Goal: Information Seeking & Learning: Learn about a topic

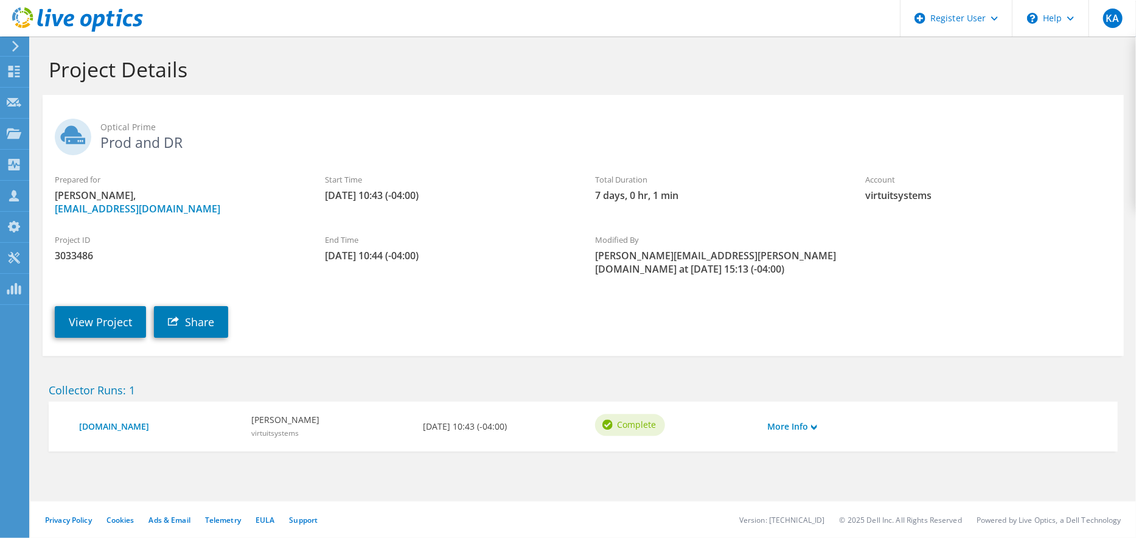
click at [975, 229] on div "Project ID 3033486 End Time 09/05/2025, 10:44 (-04:00) Modified By Kristian.Arc…" at bounding box center [584, 252] width 1082 height 60
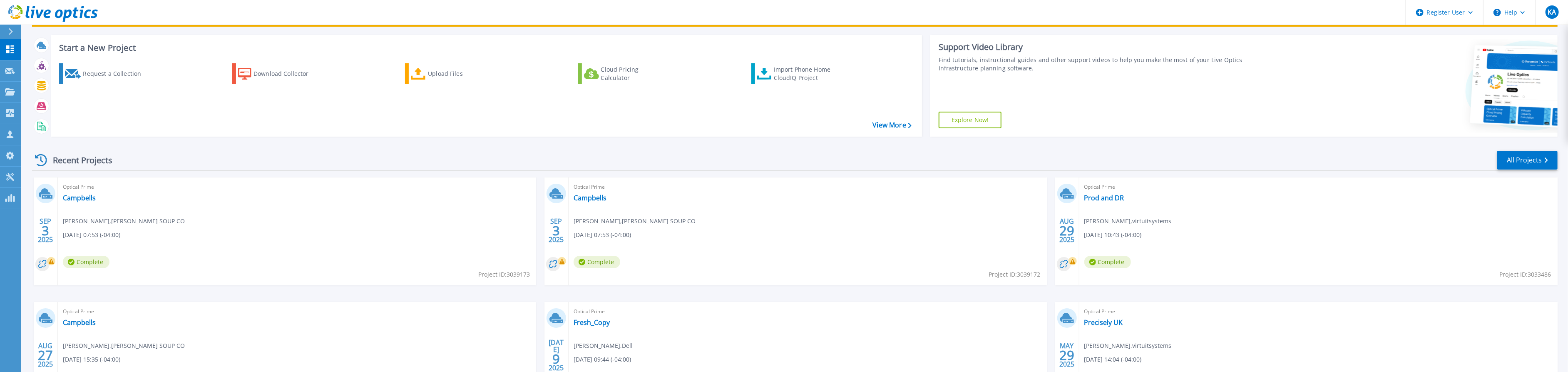
scroll to position [92, 0]
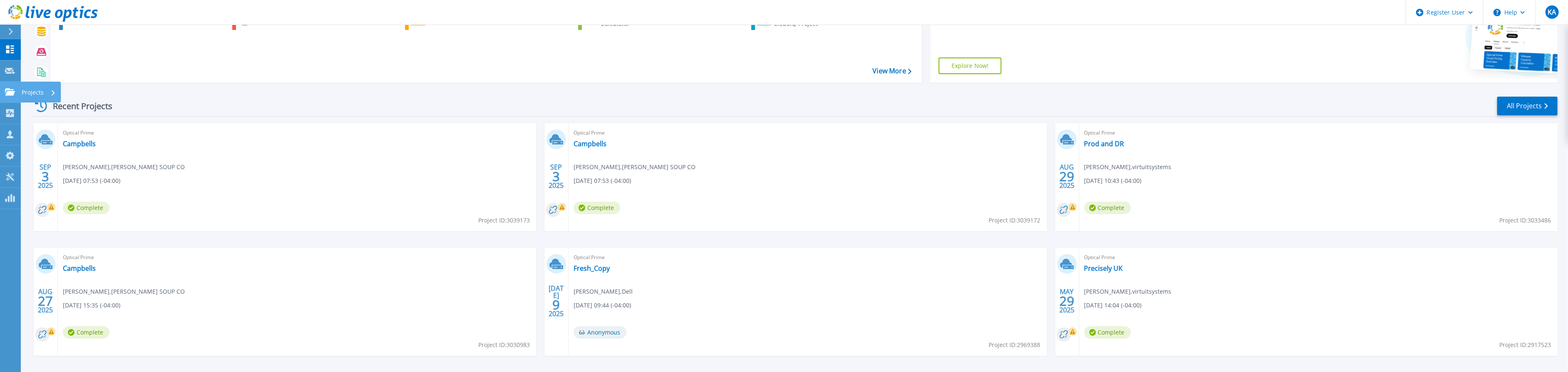
click at [7, 93] on icon at bounding box center [10, 92] width 10 height 7
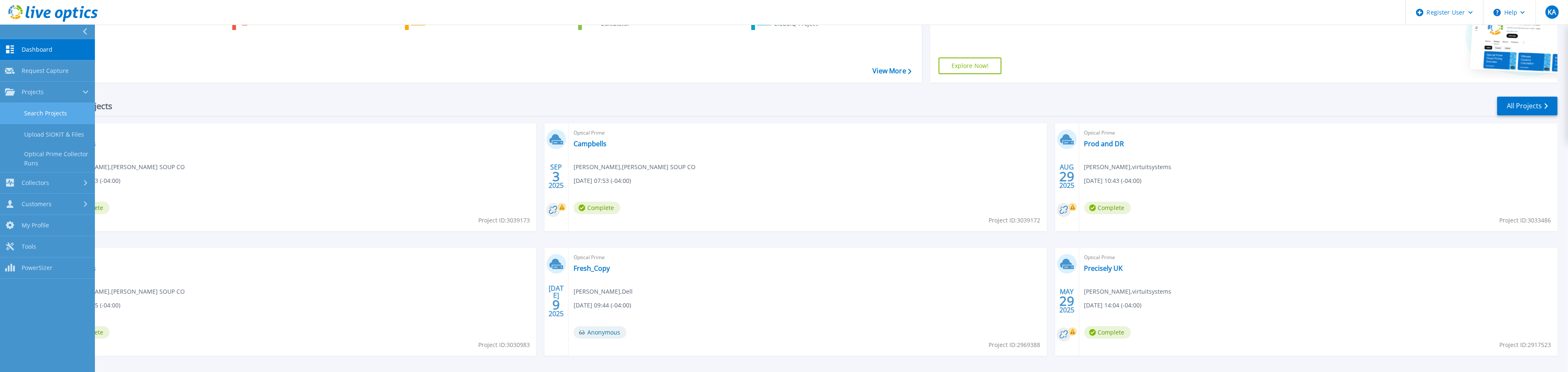
click at [49, 114] on link "Search Projects" at bounding box center [47, 113] width 95 height 21
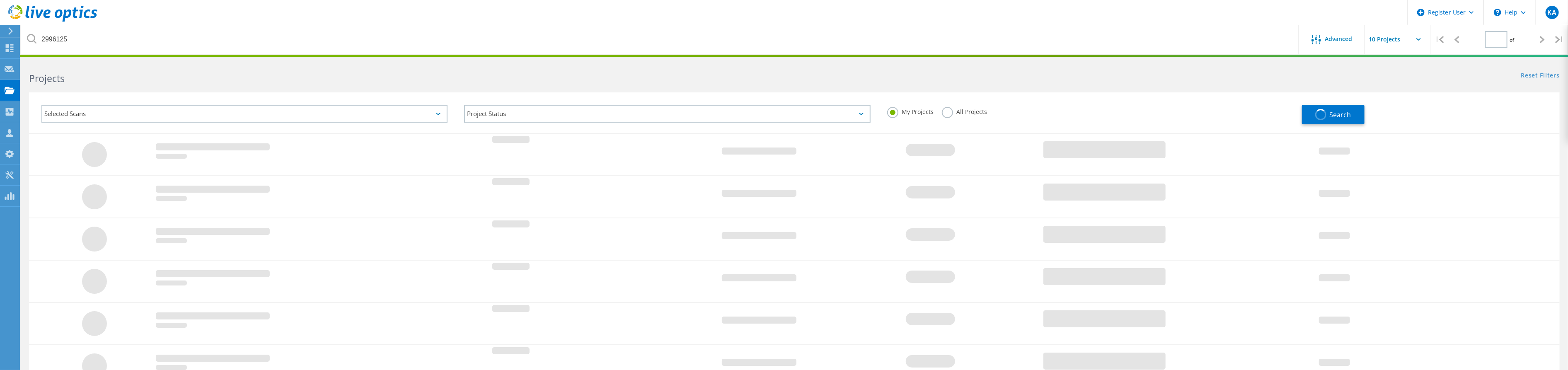
type input "1"
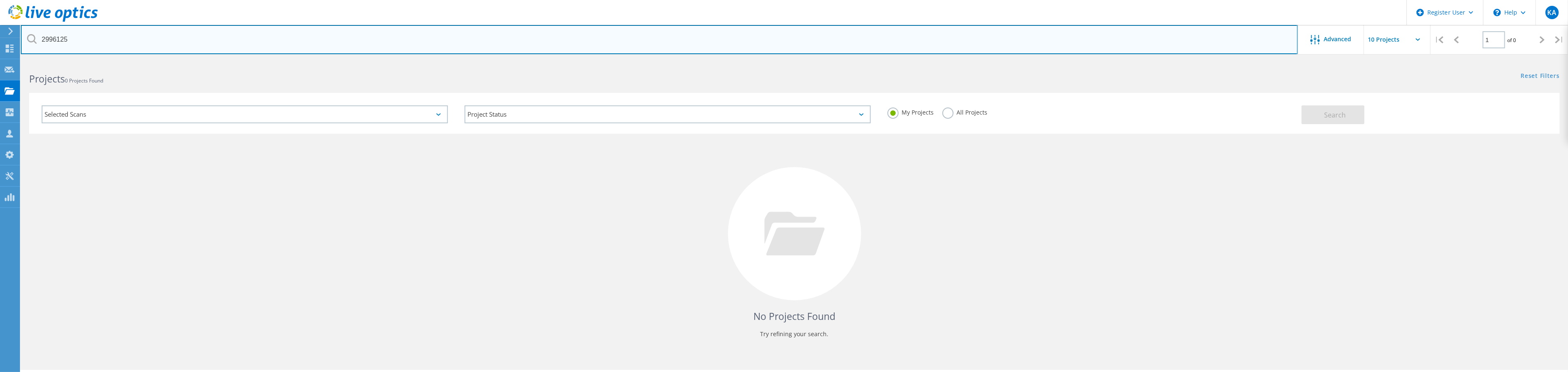
click at [61, 37] on input "2996125" at bounding box center [659, 40] width 1277 height 29
drag, startPoint x: 61, startPoint y: 37, endPoint x: 66, endPoint y: 39, distance: 5.4
click at [61, 37] on input "2996125" at bounding box center [659, 40] width 1277 height 29
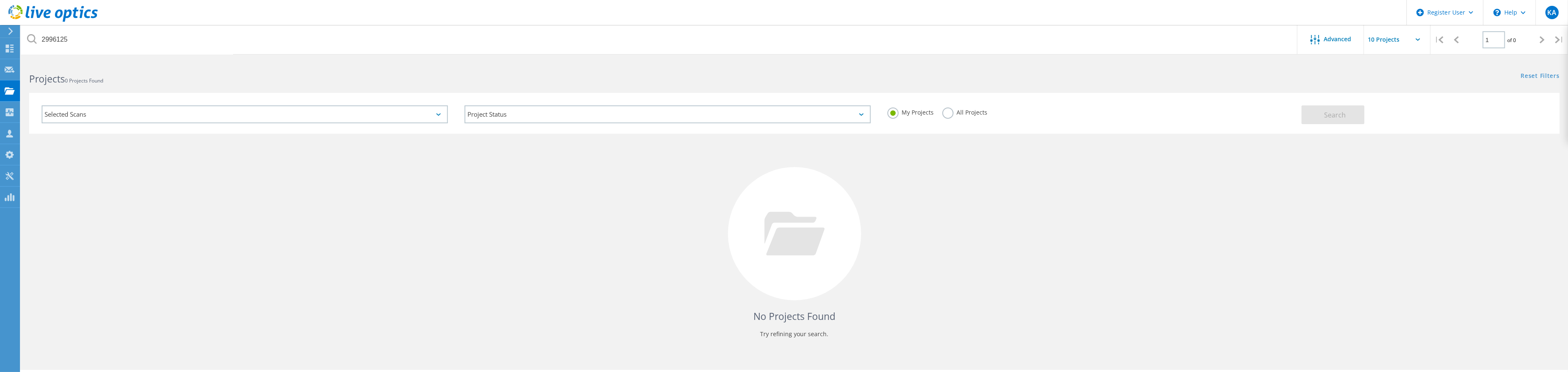
click at [963, 110] on label "All Projects" at bounding box center [965, 111] width 45 height 8
click at [0, 0] on input "All Projects" at bounding box center [0, 0] width 0 height 0
click at [1330, 110] on span "Search" at bounding box center [1335, 114] width 22 height 9
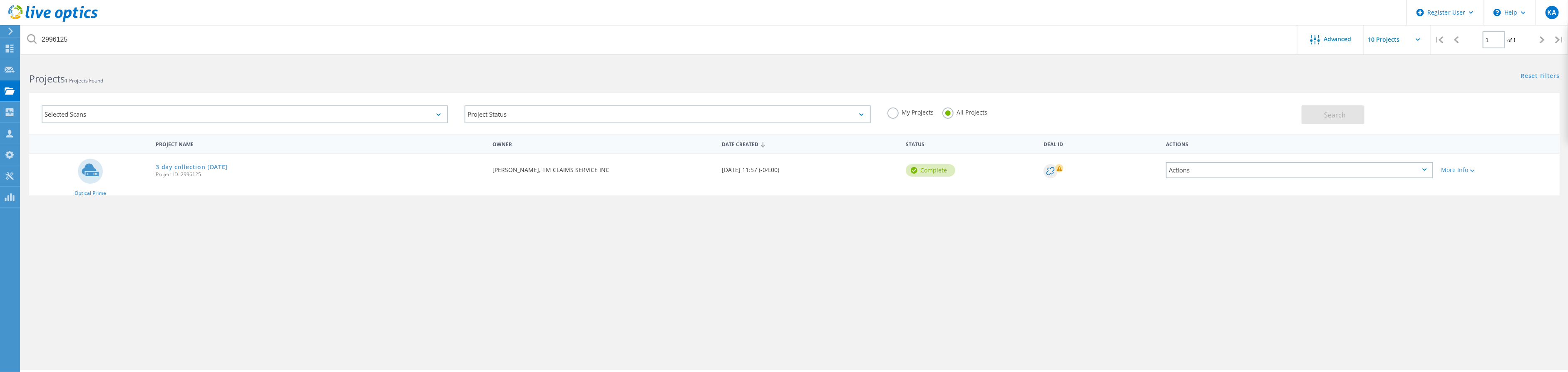
click at [267, 65] on div "Projects 1 Projects Found" at bounding box center [407, 71] width 773 height 22
click at [204, 169] on link "3 day collection [DATE]" at bounding box center [191, 167] width 72 height 6
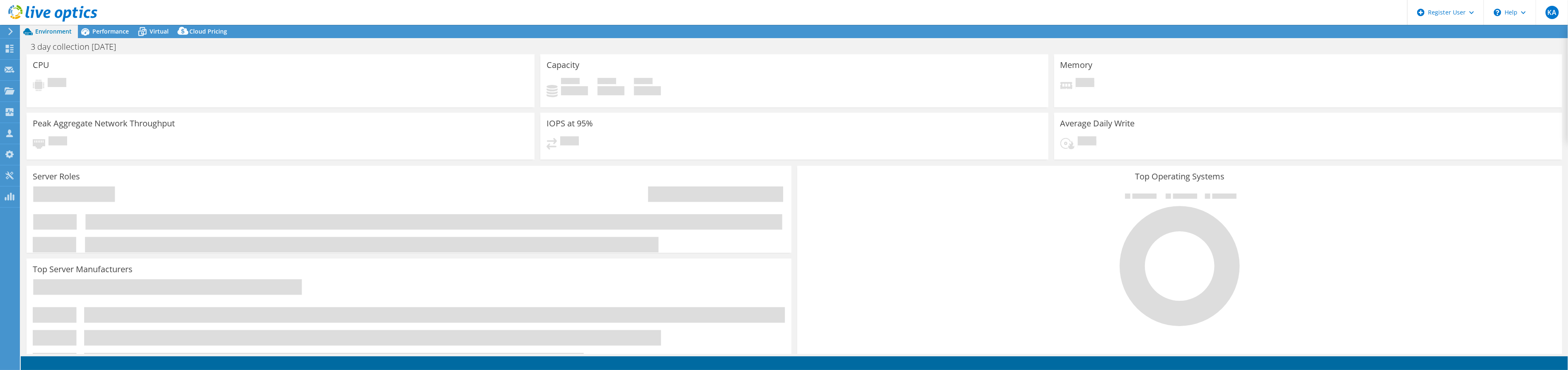
select select "USD"
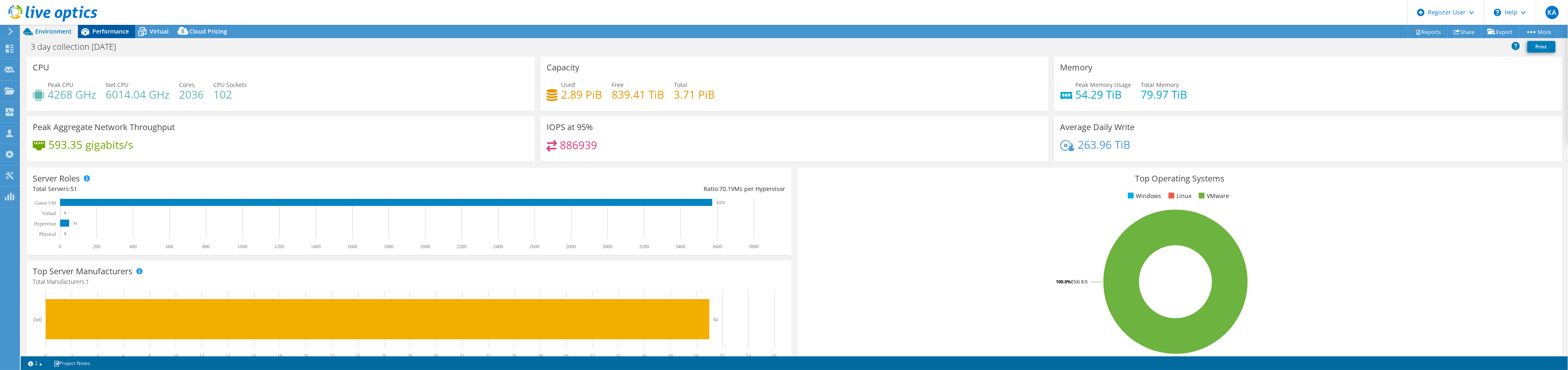
click at [108, 35] on span "Performance" at bounding box center [111, 31] width 37 height 8
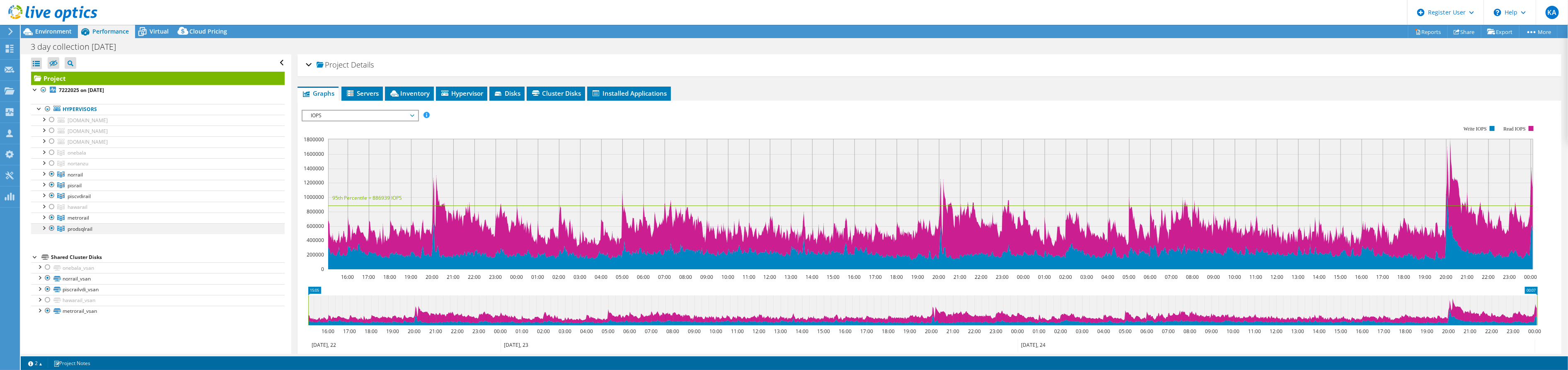
click at [42, 226] on div at bounding box center [44, 227] width 8 height 8
click at [43, 227] on div at bounding box center [44, 227] width 8 height 8
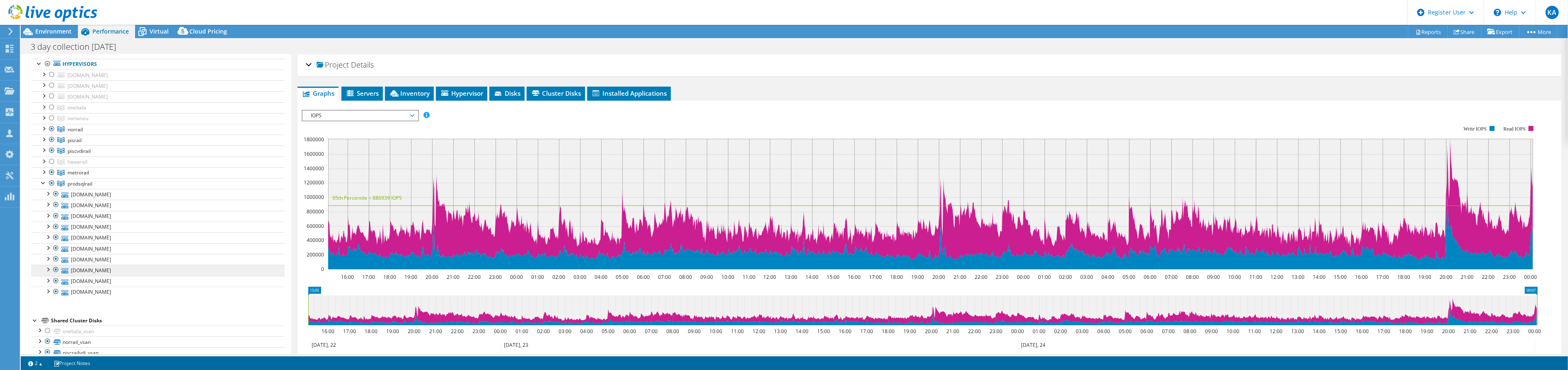
scroll to position [32, 0]
click at [57, 206] on div at bounding box center [56, 207] width 8 height 10
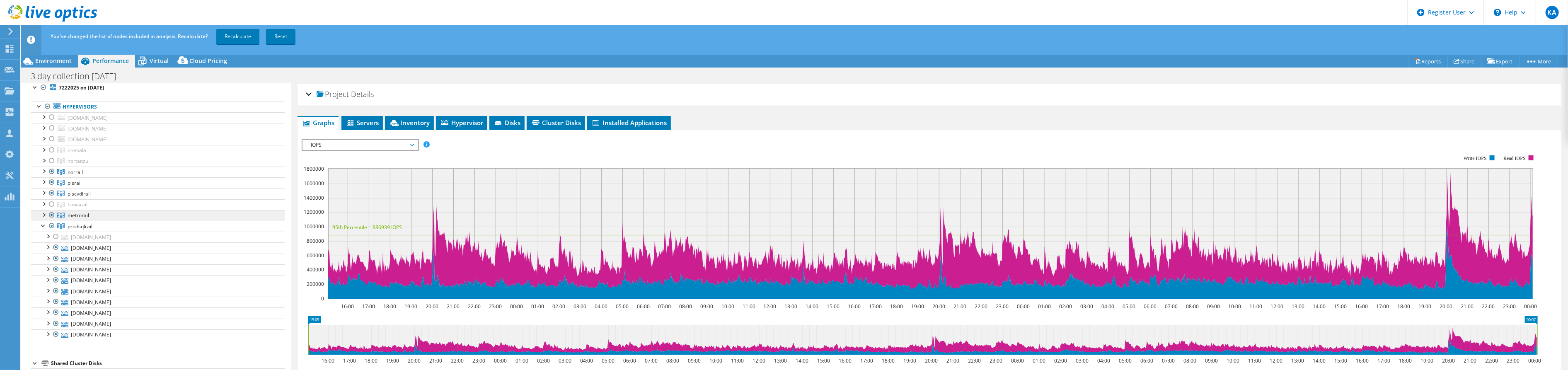
click at [57, 217] on link "metrorail" at bounding box center [158, 216] width 254 height 11
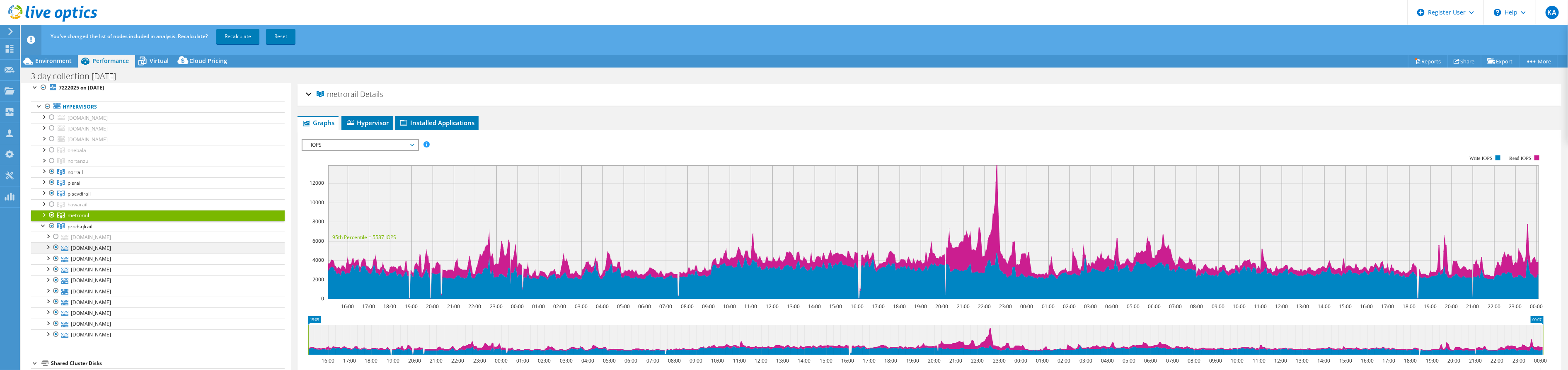
click at [56, 249] on div at bounding box center [56, 247] width 8 height 10
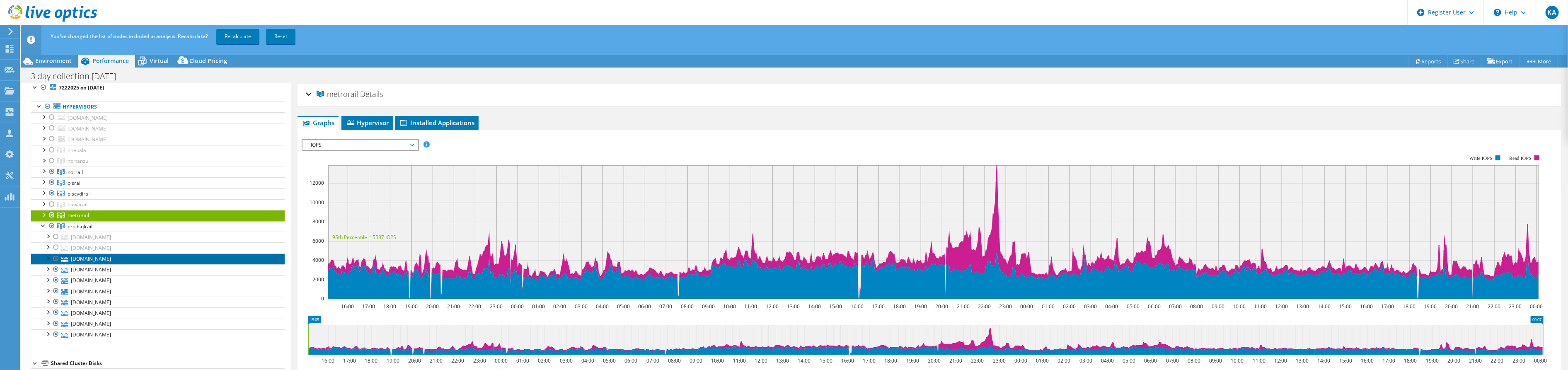
click at [53, 261] on link "[DOMAIN_NAME]" at bounding box center [158, 259] width 254 height 11
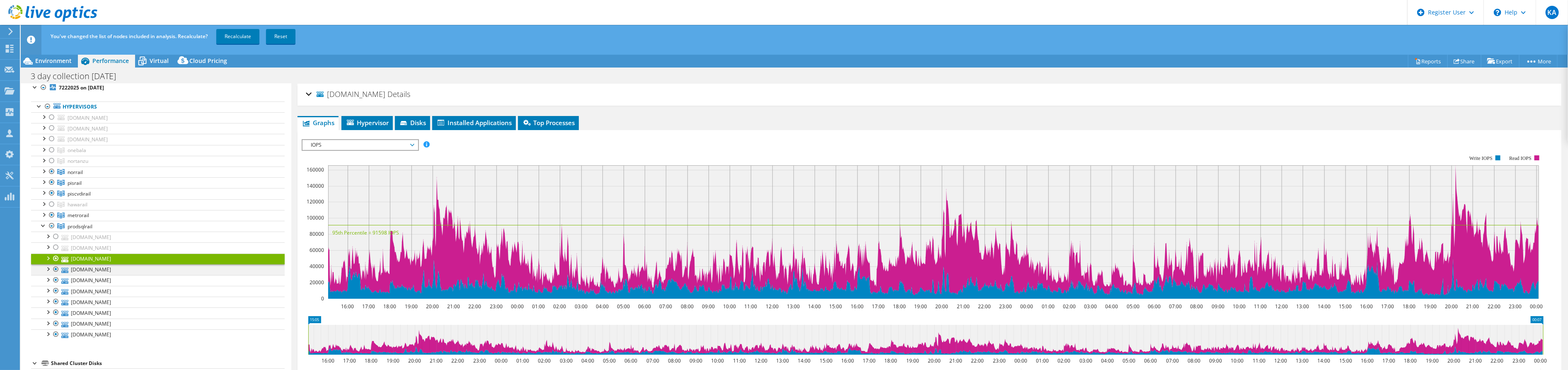
click at [54, 269] on div at bounding box center [56, 269] width 8 height 10
click at [54, 256] on div at bounding box center [56, 258] width 8 height 10
click at [54, 309] on div at bounding box center [56, 312] width 8 height 10
click at [54, 318] on div at bounding box center [56, 323] width 8 height 10
click at [42, 212] on div at bounding box center [44, 214] width 8 height 8
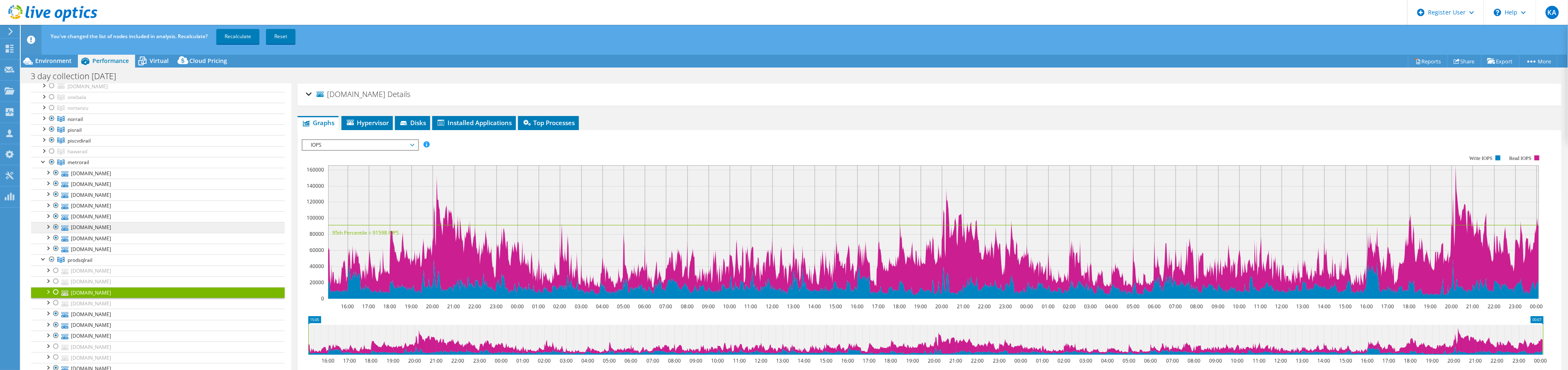
scroll to position [78, 0]
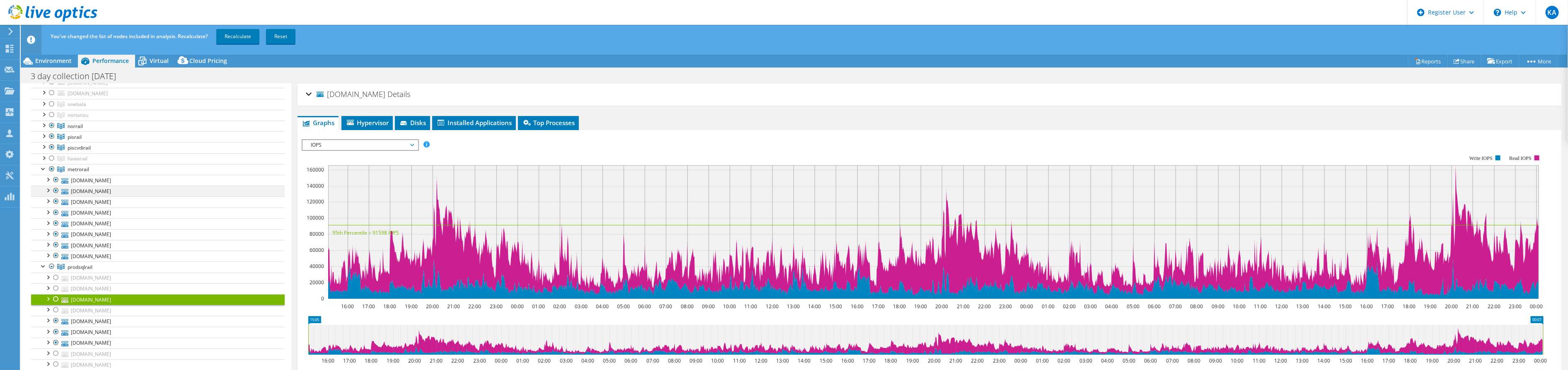
click at [55, 188] on div at bounding box center [56, 190] width 8 height 10
click at [54, 199] on div at bounding box center [56, 201] width 8 height 10
click at [56, 233] on div at bounding box center [56, 234] width 8 height 10
click at [54, 256] on div at bounding box center [56, 255] width 8 height 10
click at [51, 146] on div at bounding box center [52, 147] width 8 height 10
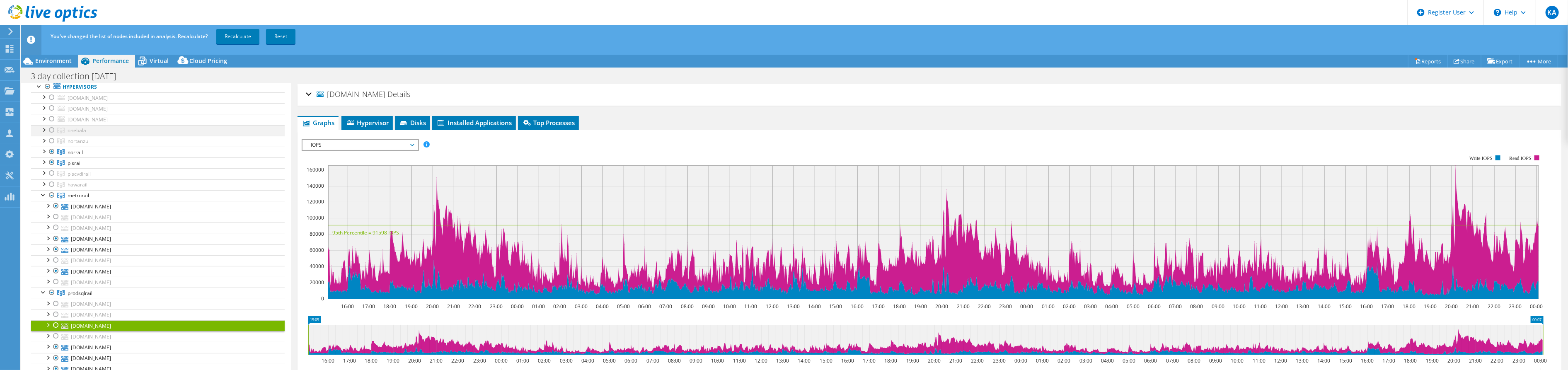
scroll to position [32, 0]
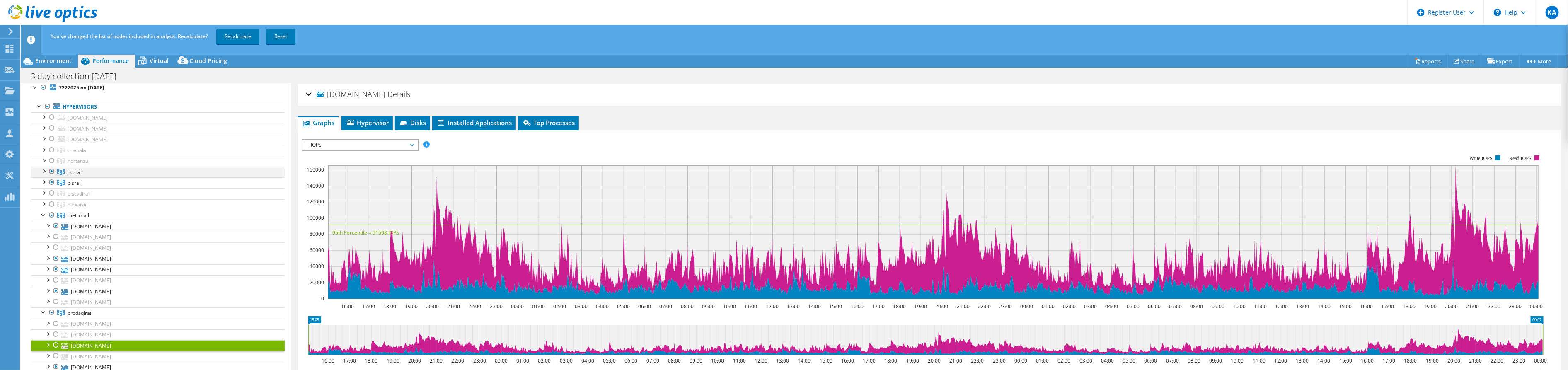
click at [52, 170] on div at bounding box center [52, 171] width 8 height 10
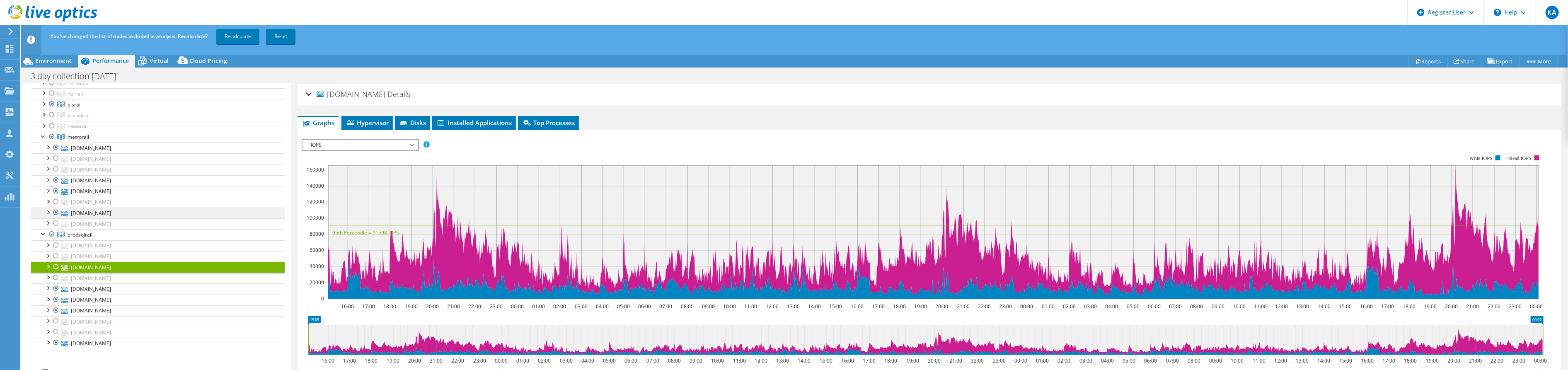
scroll to position [124, 0]
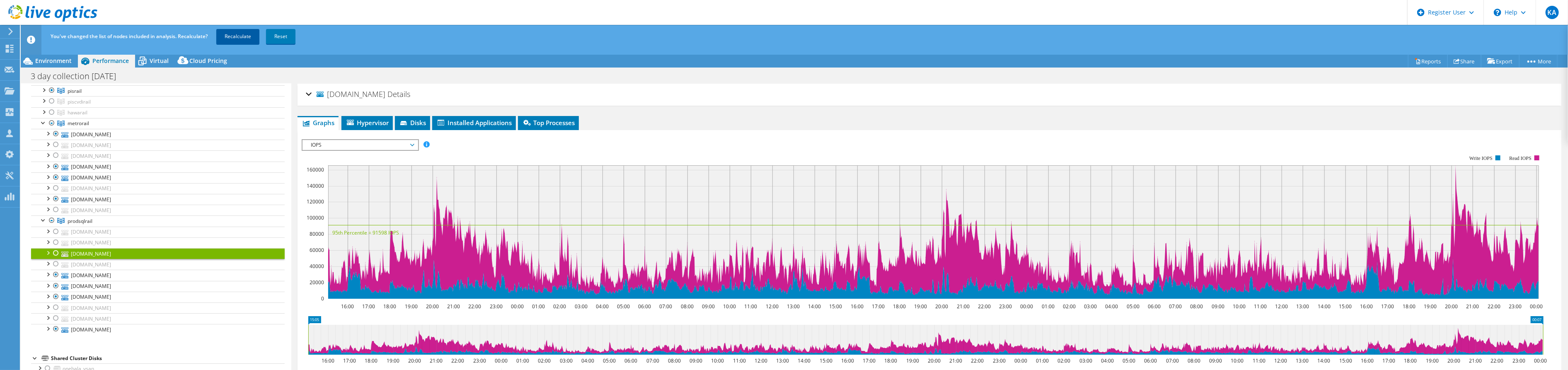
click at [242, 37] on link "Recalculate" at bounding box center [238, 37] width 43 height 15
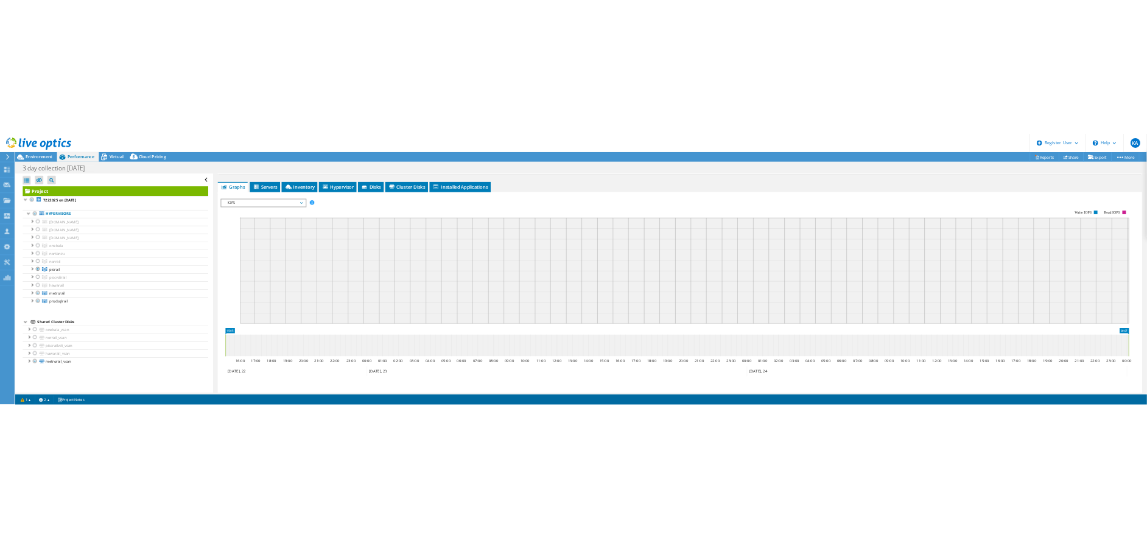
scroll to position [0, 0]
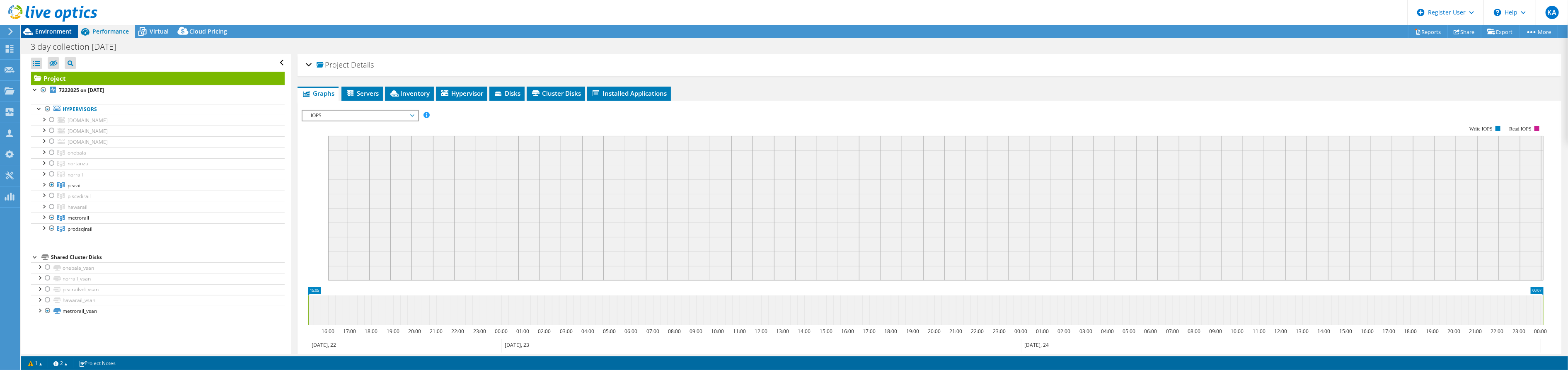
click at [57, 31] on span "Environment" at bounding box center [54, 31] width 37 height 8
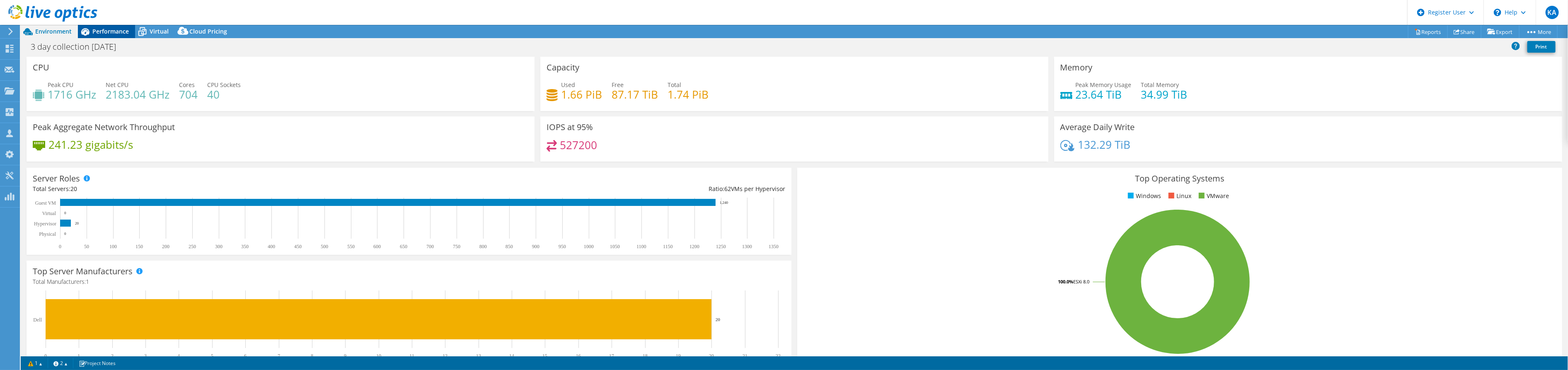
click at [103, 30] on span "Performance" at bounding box center [111, 31] width 37 height 8
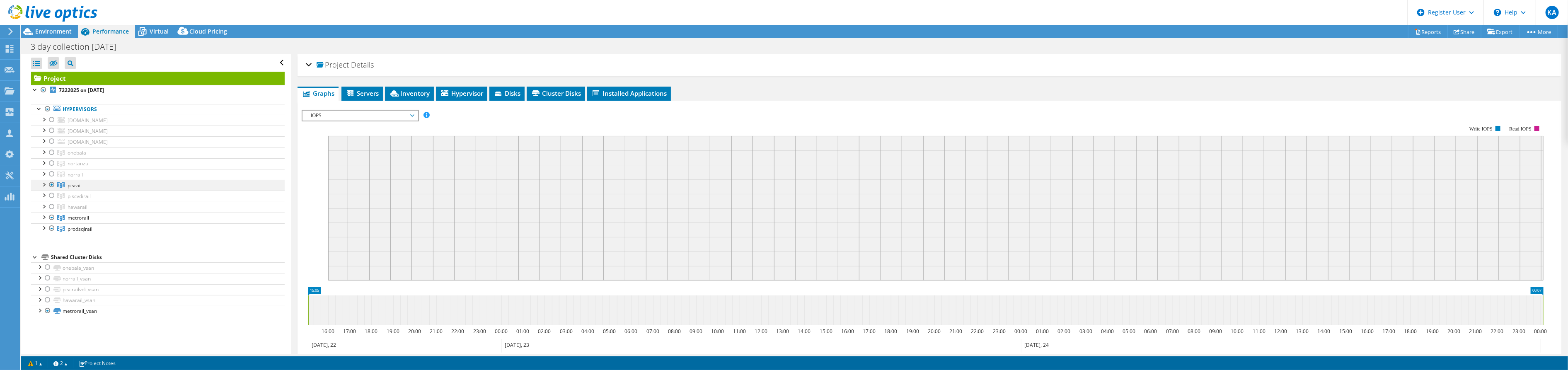
click at [44, 184] on div at bounding box center [44, 184] width 8 height 8
click at [359, 91] on span "Servers" at bounding box center [362, 93] width 33 height 8
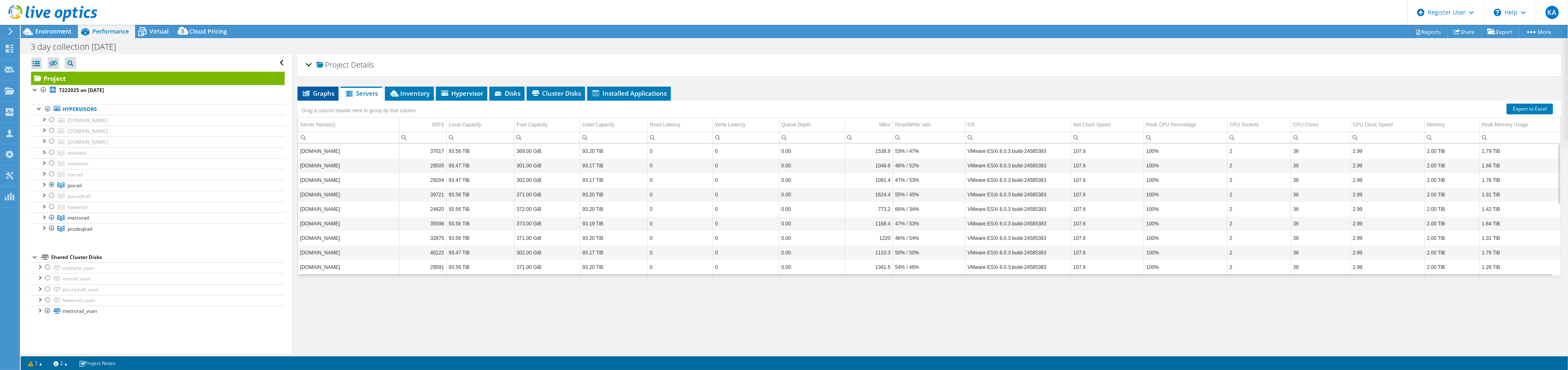
click at [323, 93] on span "Graphs" at bounding box center [318, 93] width 33 height 8
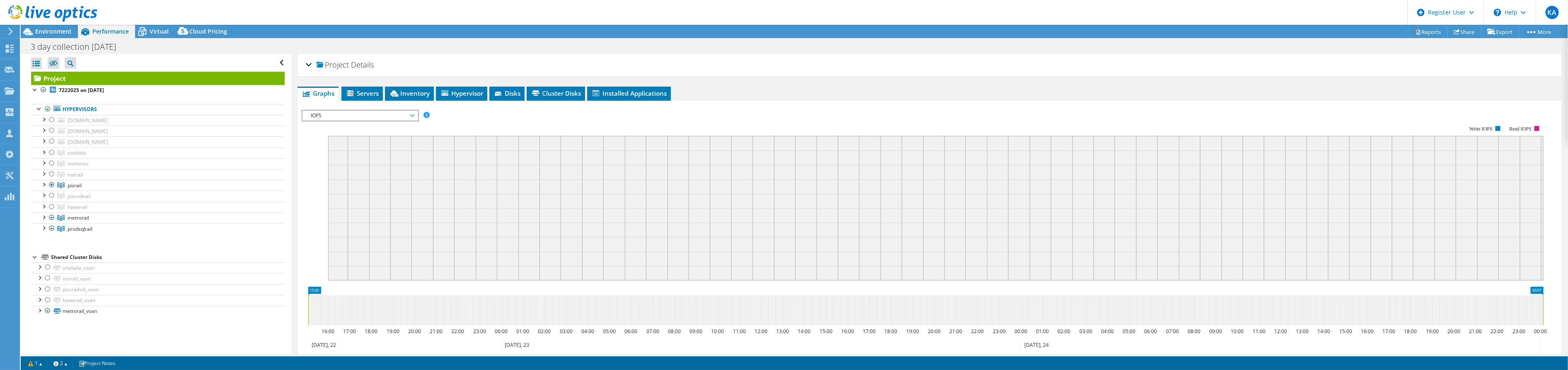
click at [413, 114] on span "IOPS" at bounding box center [359, 116] width 106 height 10
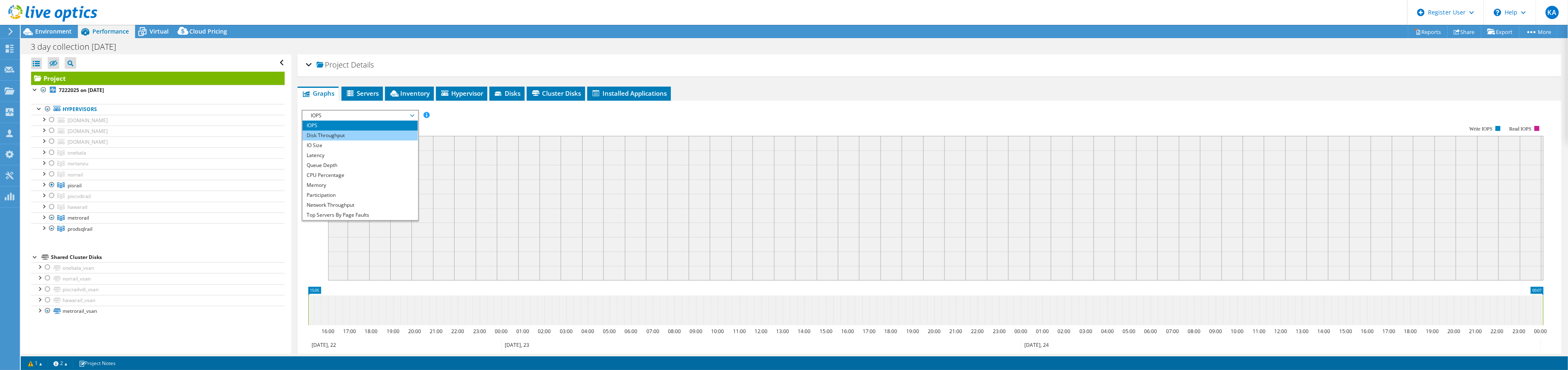
click at [372, 135] on li "Disk Throughput" at bounding box center [359, 135] width 115 height 10
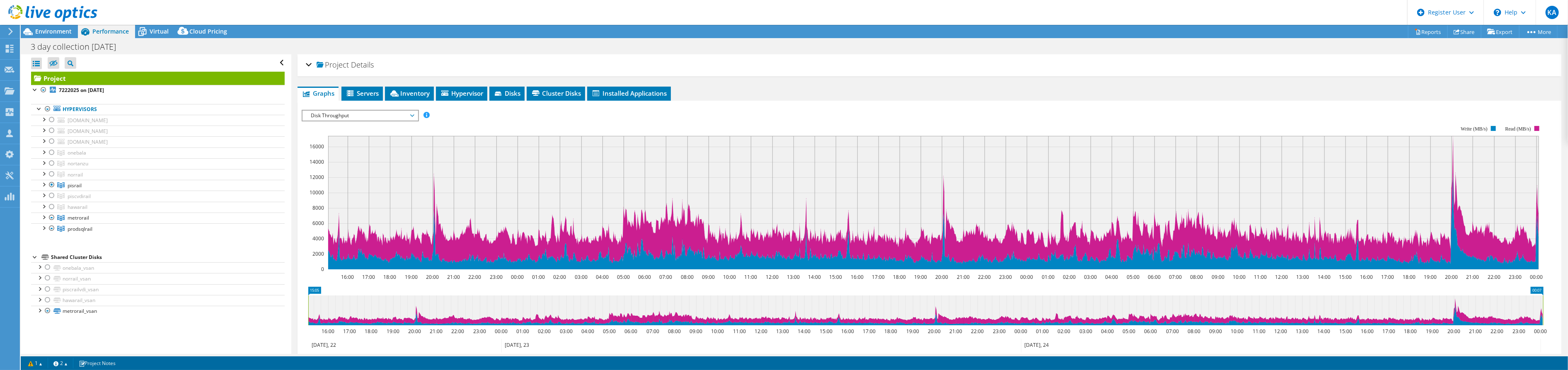
click at [349, 114] on span "Disk Throughput" at bounding box center [359, 116] width 106 height 10
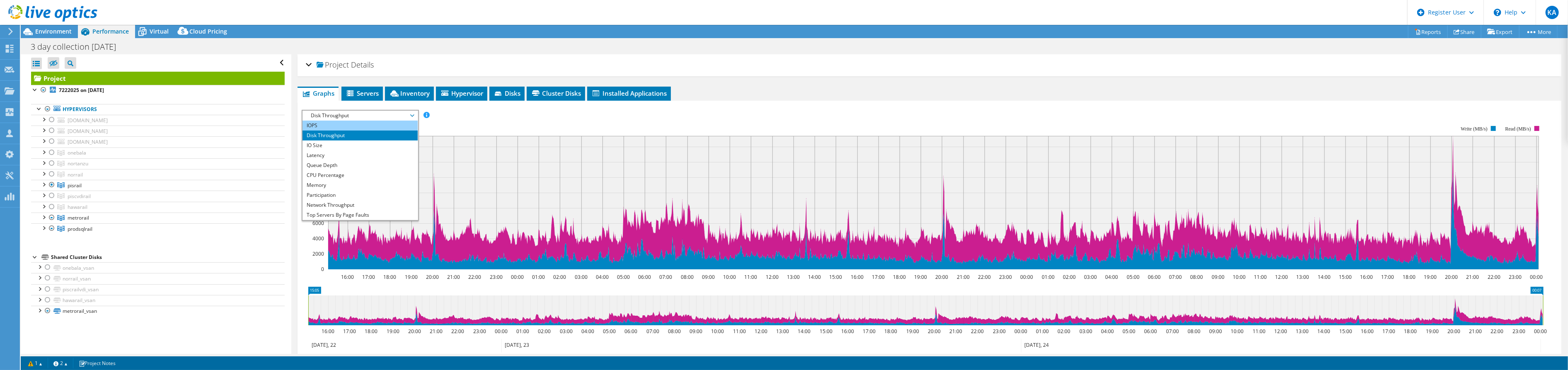
click at [333, 127] on li "IOPS" at bounding box center [359, 125] width 115 height 10
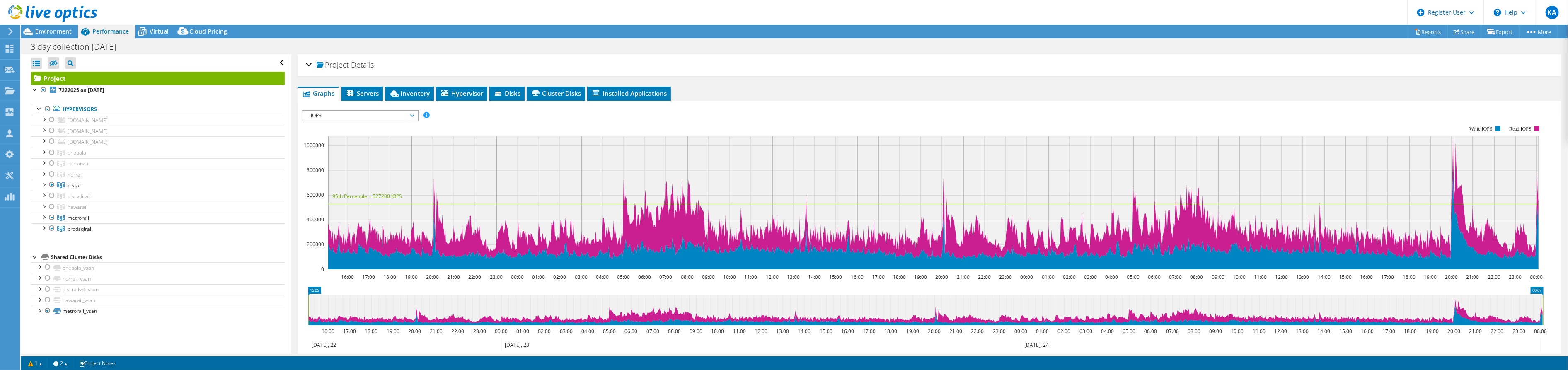
click at [387, 41] on div "3 day collection [DATE] Print" at bounding box center [794, 46] width 1548 height 16
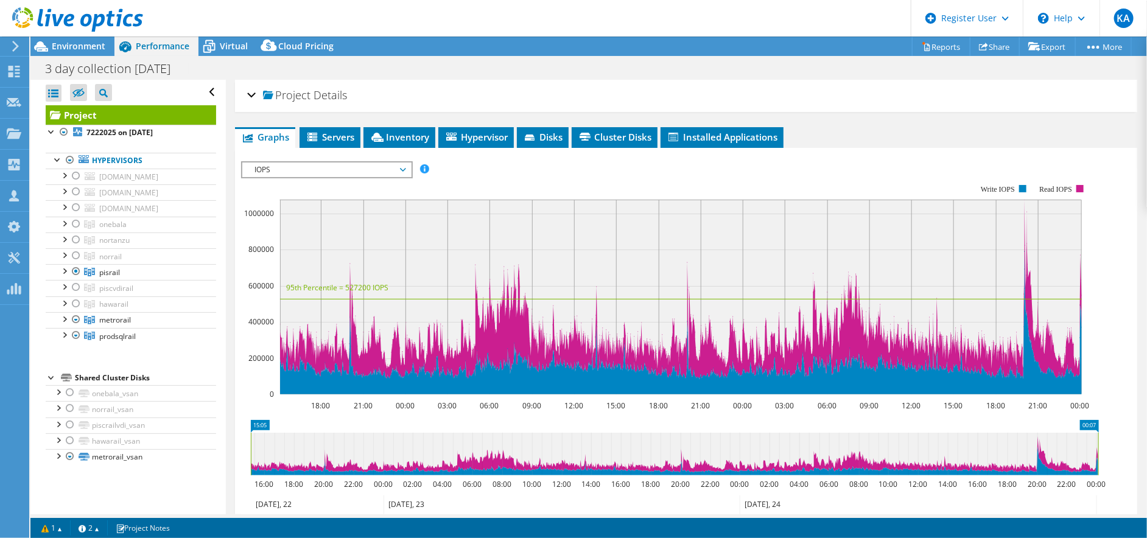
click at [645, 180] on rect at bounding box center [665, 290] width 849 height 242
click at [295, 167] on span "IOPS" at bounding box center [326, 170] width 156 height 15
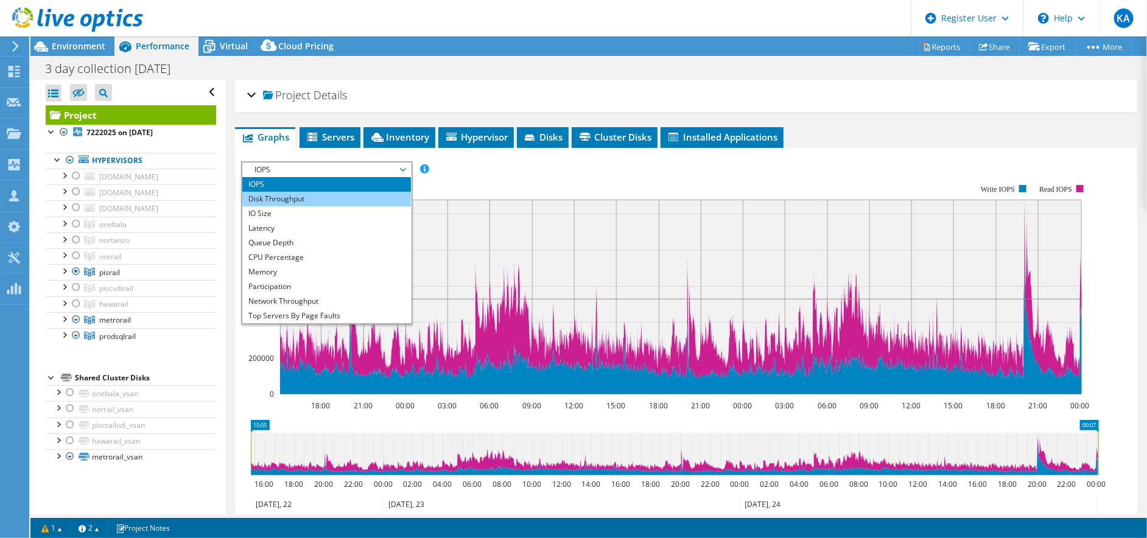
click at [292, 195] on li "Disk Throughput" at bounding box center [326, 199] width 169 height 15
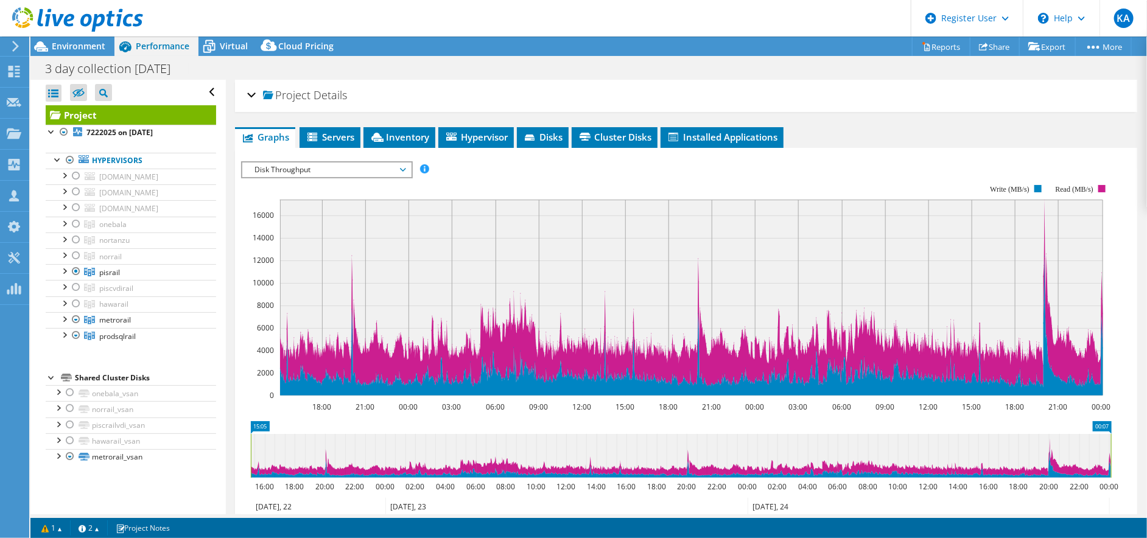
click at [487, 180] on rect at bounding box center [676, 290] width 870 height 243
click at [61, 328] on div at bounding box center [64, 334] width 12 height 12
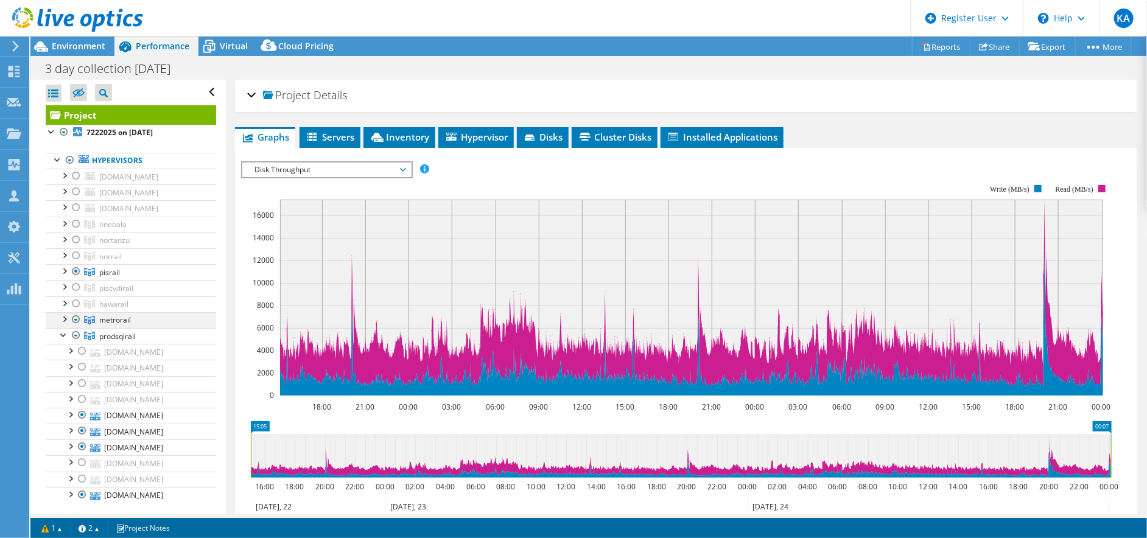
click at [61, 315] on div at bounding box center [64, 318] width 12 height 12
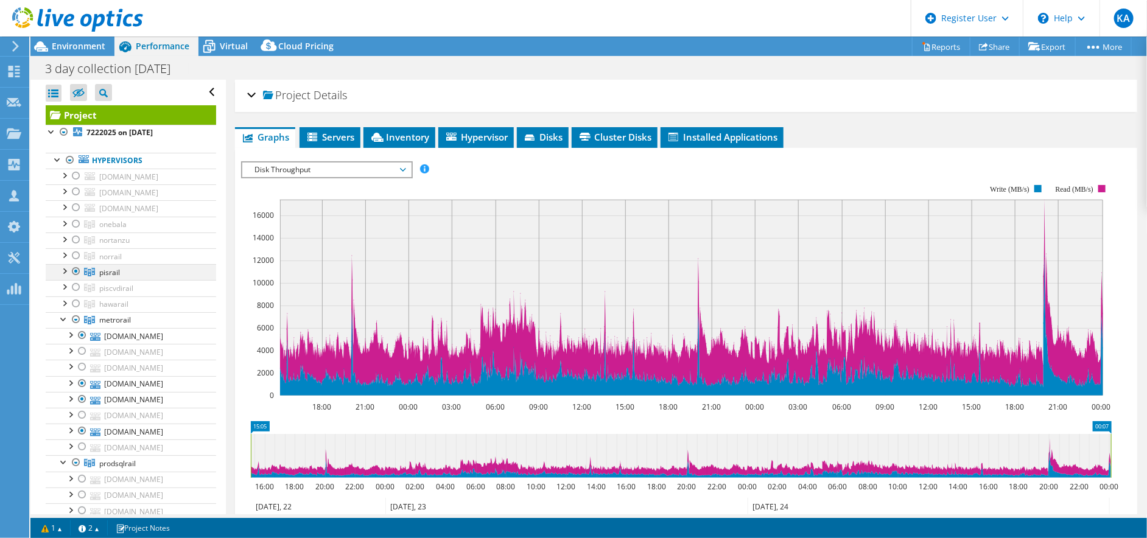
click at [59, 270] on div at bounding box center [64, 270] width 12 height 12
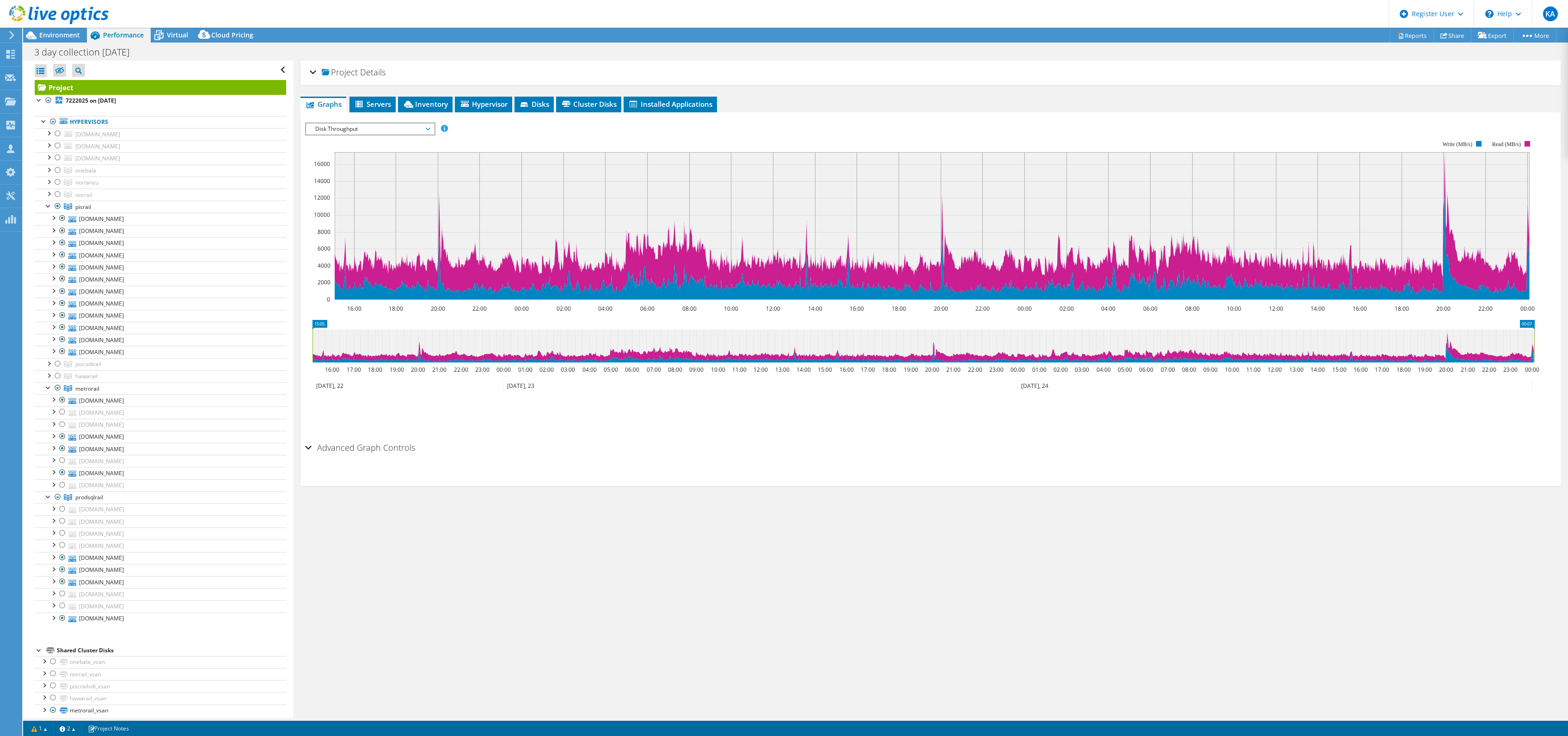
click at [1382, 412] on div "Project Details Prepared for: [PERSON_NAME], [PERSON_NAME][EMAIL_ADDRESS][PERSO…" at bounding box center [931, 390] width 1274 height 658
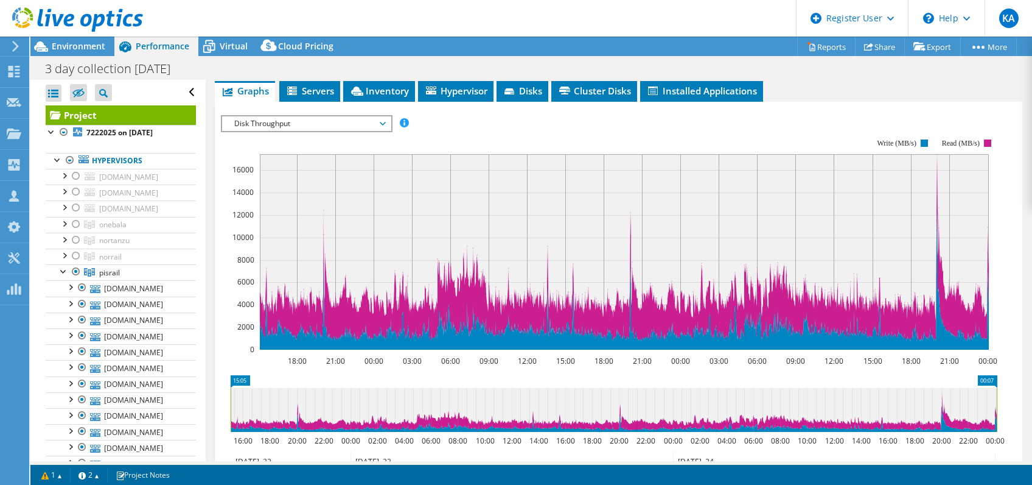
scroll to position [61, 0]
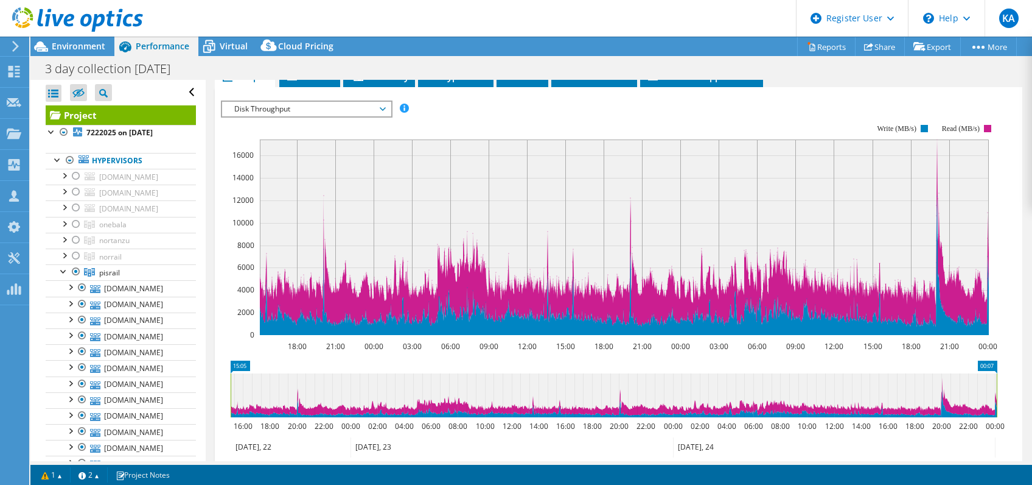
drag, startPoint x: 819, startPoint y: 112, endPoint x: 740, endPoint y: 114, distance: 79.8
click at [819, 112] on rect at bounding box center [609, 229] width 777 height 243
click at [296, 104] on span "Disk Throughput" at bounding box center [306, 109] width 156 height 15
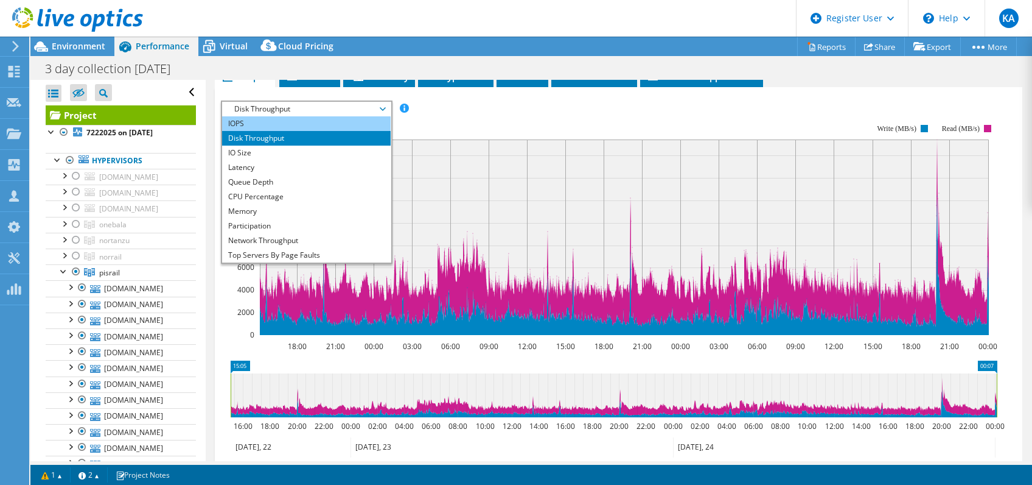
click at [268, 124] on li "IOPS" at bounding box center [306, 123] width 169 height 15
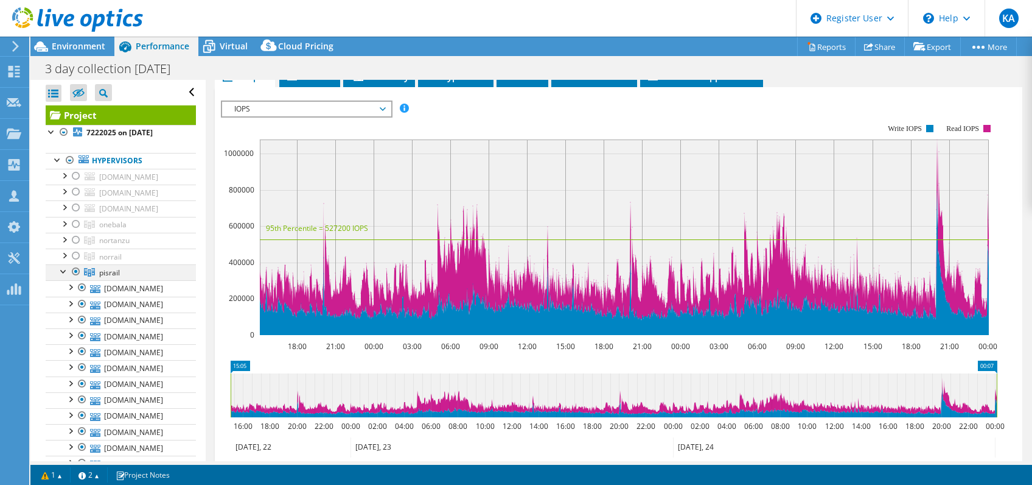
click at [77, 268] on div at bounding box center [76, 271] width 12 height 15
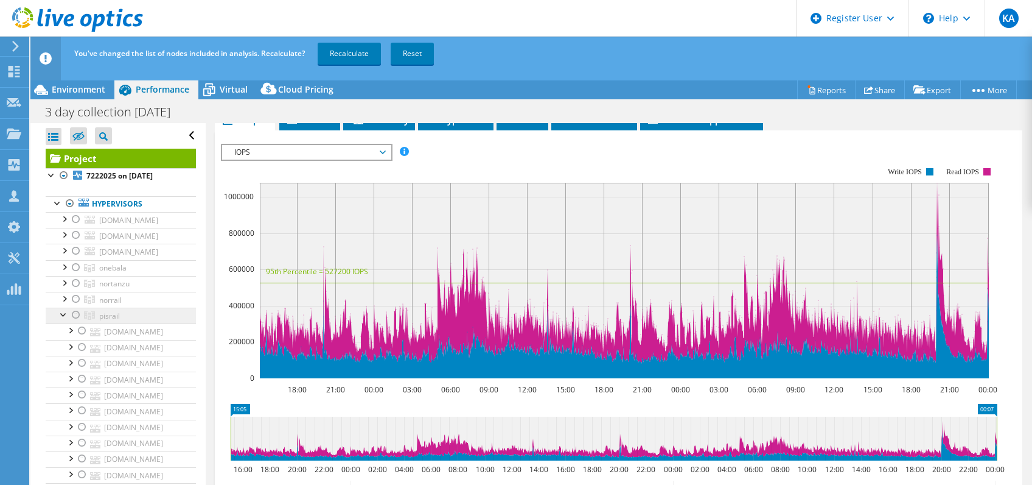
click at [58, 313] on div at bounding box center [64, 313] width 12 height 12
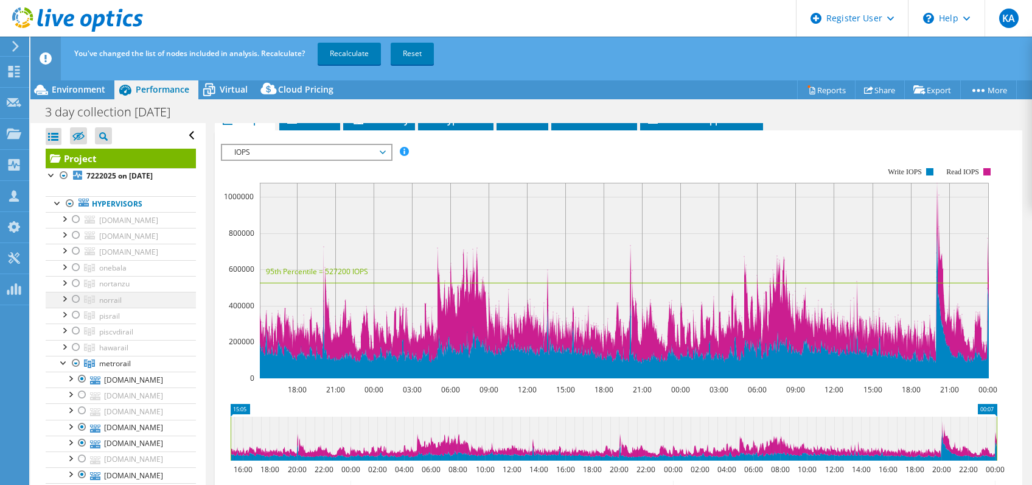
click at [75, 296] on div at bounding box center [76, 299] width 12 height 15
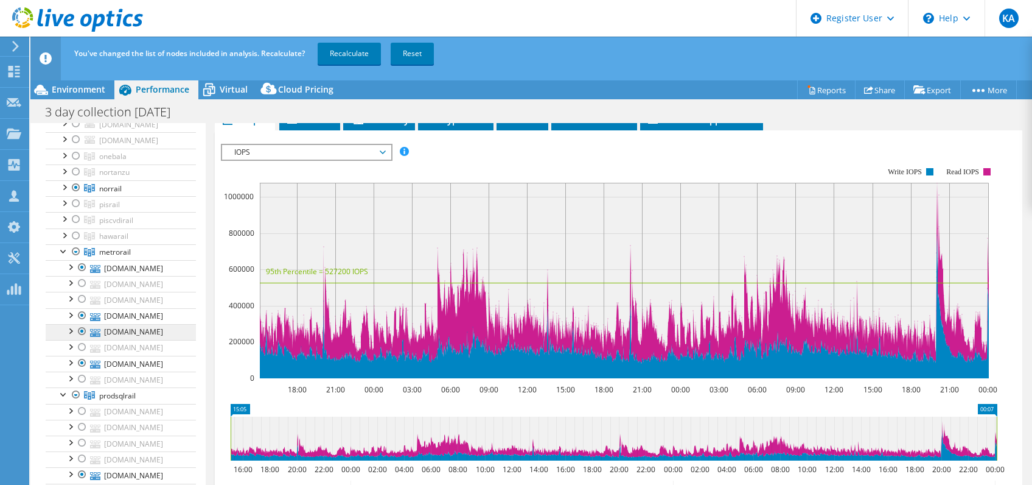
scroll to position [122, 0]
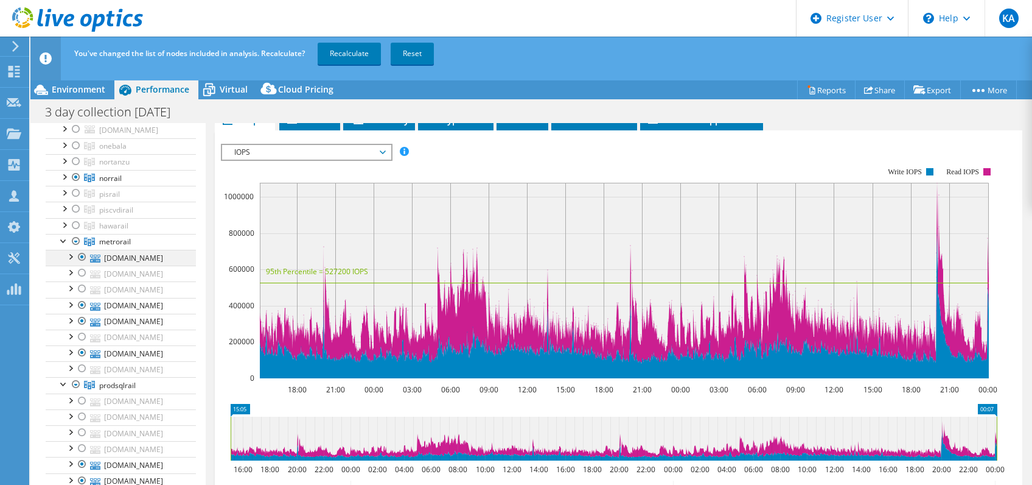
click at [82, 254] on div at bounding box center [82, 257] width 12 height 15
click at [80, 270] on div at bounding box center [82, 272] width 12 height 15
click at [83, 286] on div at bounding box center [82, 288] width 12 height 15
click at [83, 303] on div at bounding box center [82, 305] width 12 height 15
click at [80, 317] on div at bounding box center [82, 320] width 12 height 15
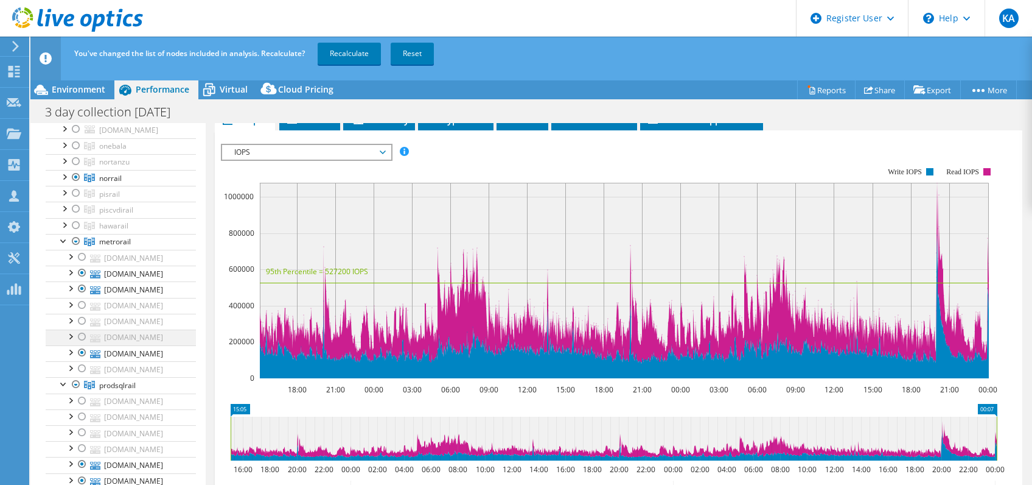
click at [81, 336] on div at bounding box center [82, 336] width 12 height 15
click at [82, 348] on div at bounding box center [82, 352] width 12 height 15
click at [83, 365] on div at bounding box center [82, 368] width 12 height 15
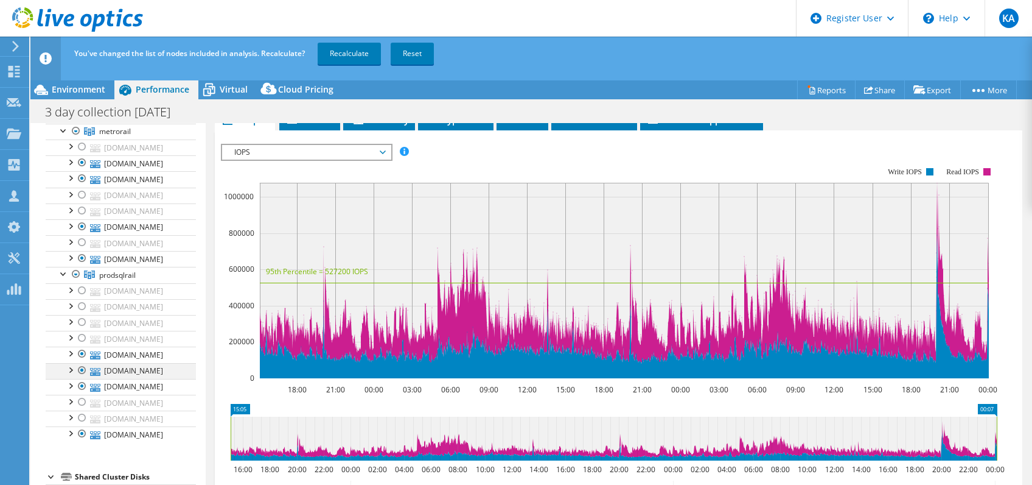
scroll to position [243, 0]
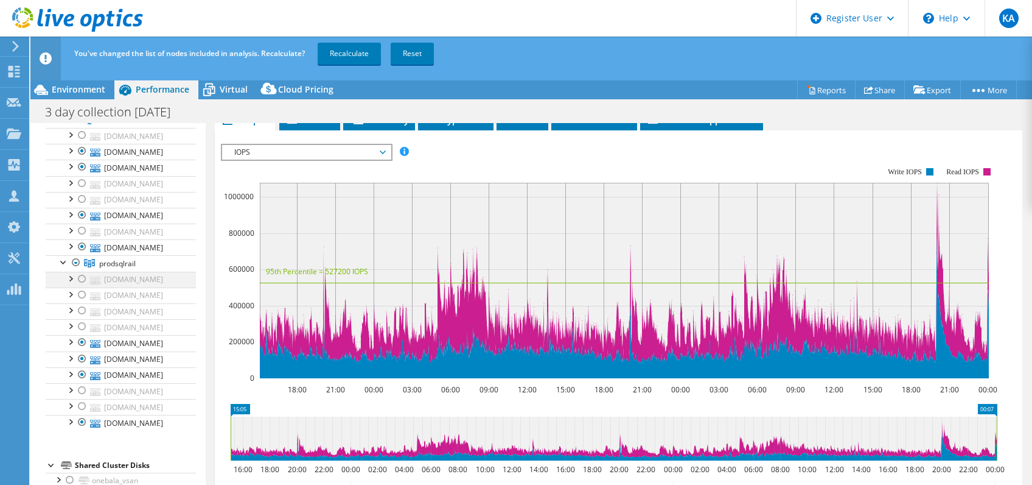
click at [80, 277] on div at bounding box center [82, 278] width 12 height 15
click at [78, 288] on div at bounding box center [82, 294] width 12 height 15
click at [80, 305] on div at bounding box center [82, 310] width 12 height 15
click at [81, 323] on div at bounding box center [82, 326] width 12 height 15
click at [83, 338] on div at bounding box center [82, 342] width 12 height 15
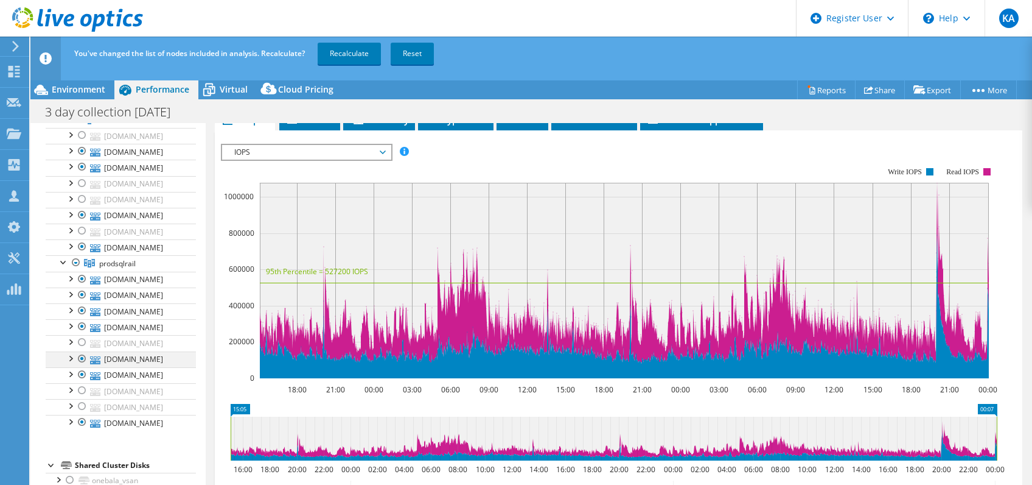
click at [83, 352] on div at bounding box center [82, 358] width 12 height 15
click at [82, 367] on div at bounding box center [82, 374] width 12 height 15
click at [83, 386] on div at bounding box center [82, 390] width 12 height 15
click at [82, 399] on div at bounding box center [82, 406] width 12 height 15
click at [78, 415] on div at bounding box center [82, 422] width 12 height 15
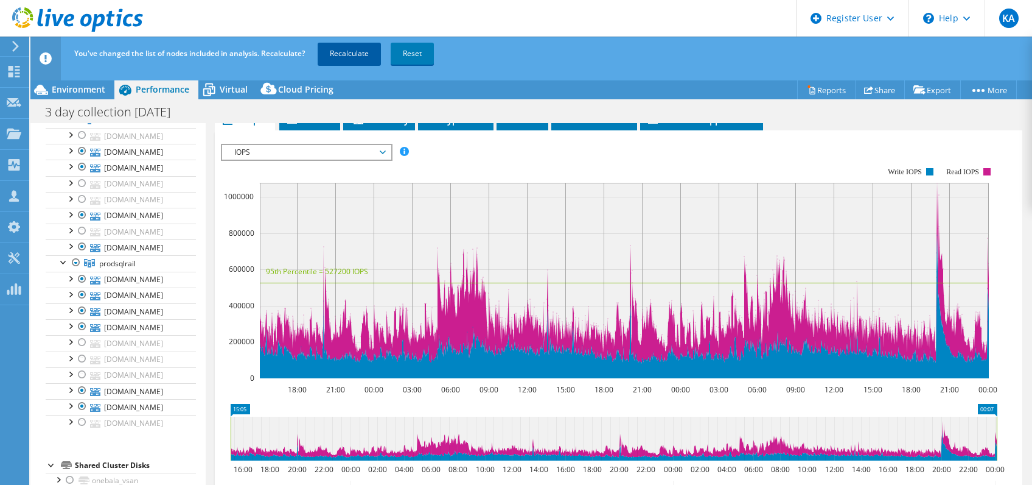
click at [345, 56] on link "Recalculate" at bounding box center [349, 54] width 63 height 22
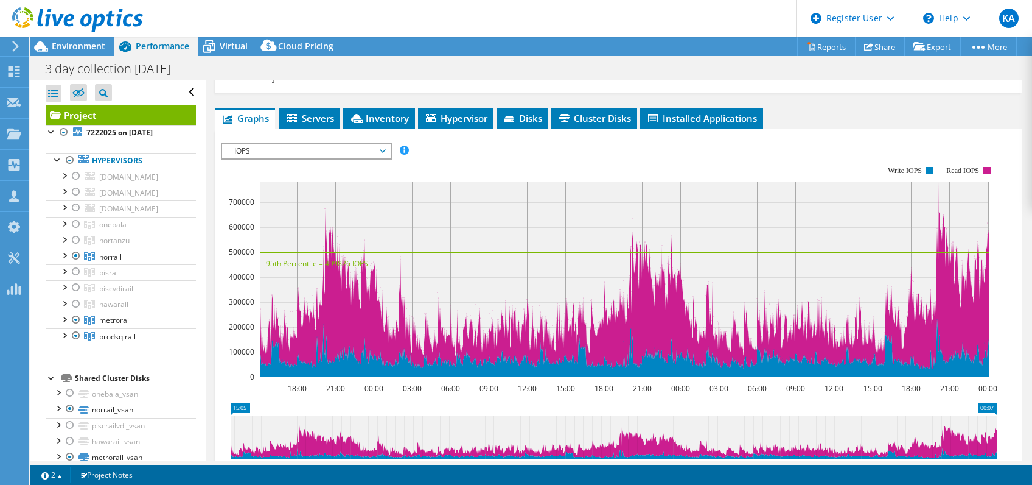
scroll to position [0, 0]
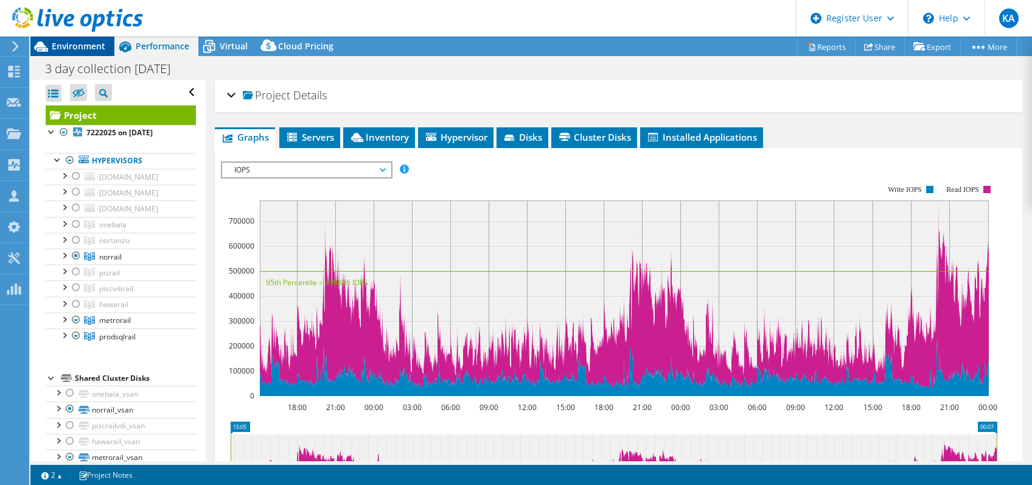
click at [66, 47] on span "Environment" at bounding box center [79, 46] width 54 height 12
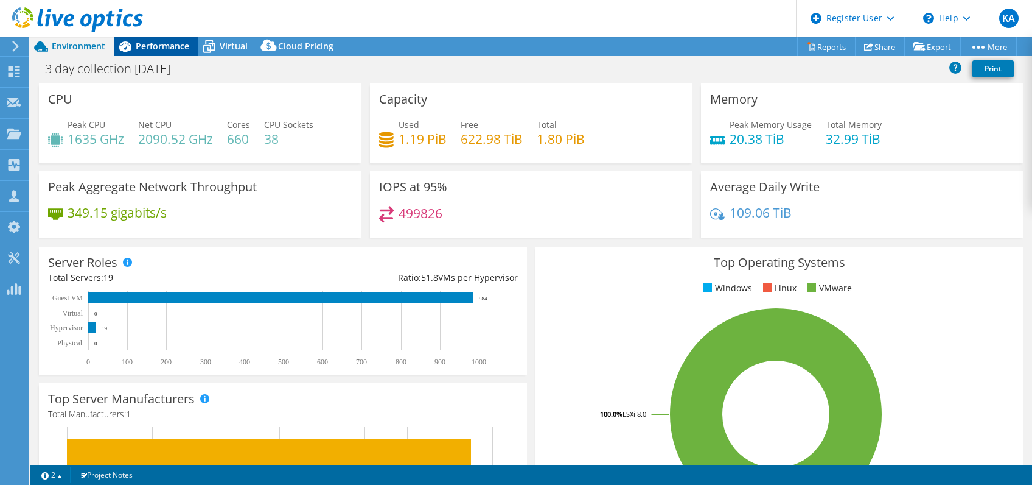
click at [174, 51] on span "Performance" at bounding box center [163, 46] width 54 height 12
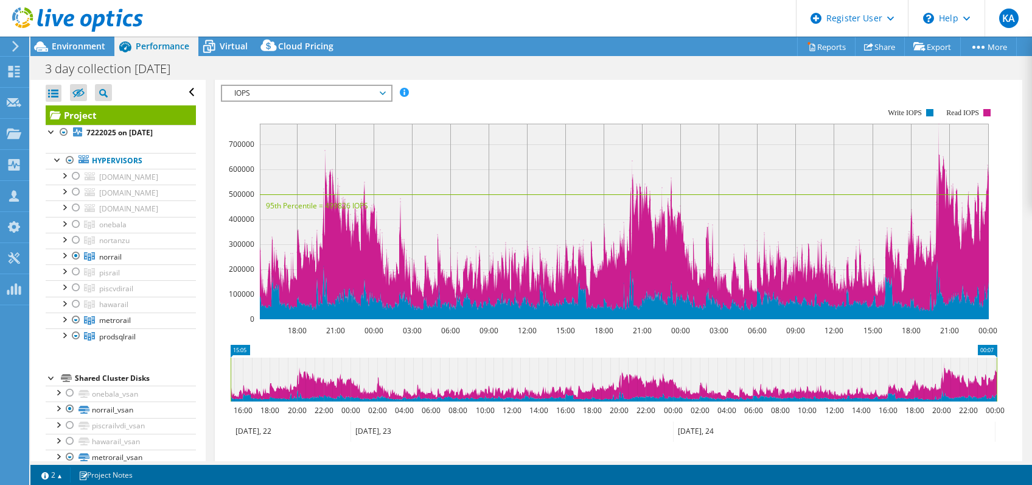
click at [221, 223] on icon "18:00 21:00 00:00 03:00 06:00 09:00 12:00 15:00 18:00 21:00 00:00 03:00 06:00 0…" at bounding box center [614, 213] width 786 height 243
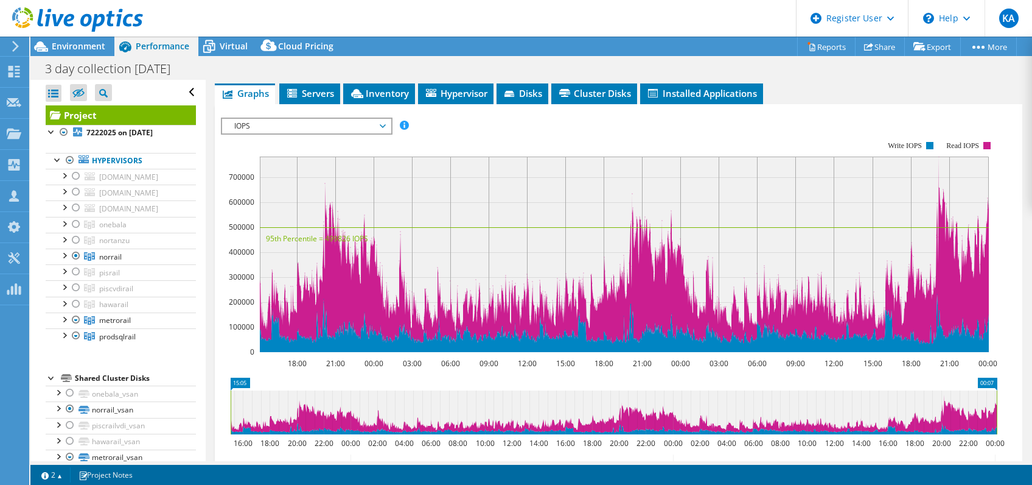
scroll to position [61, 0]
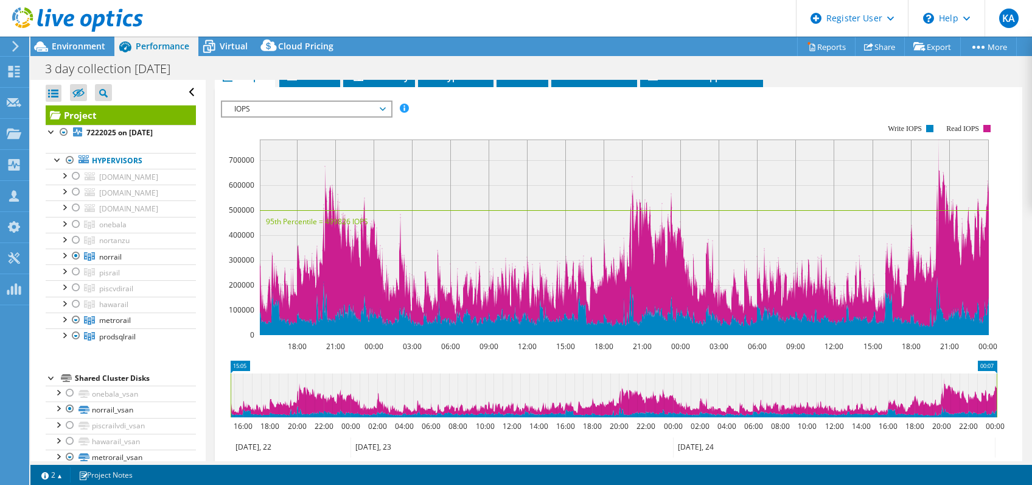
click at [239, 110] on span "IOPS" at bounding box center [306, 109] width 156 height 15
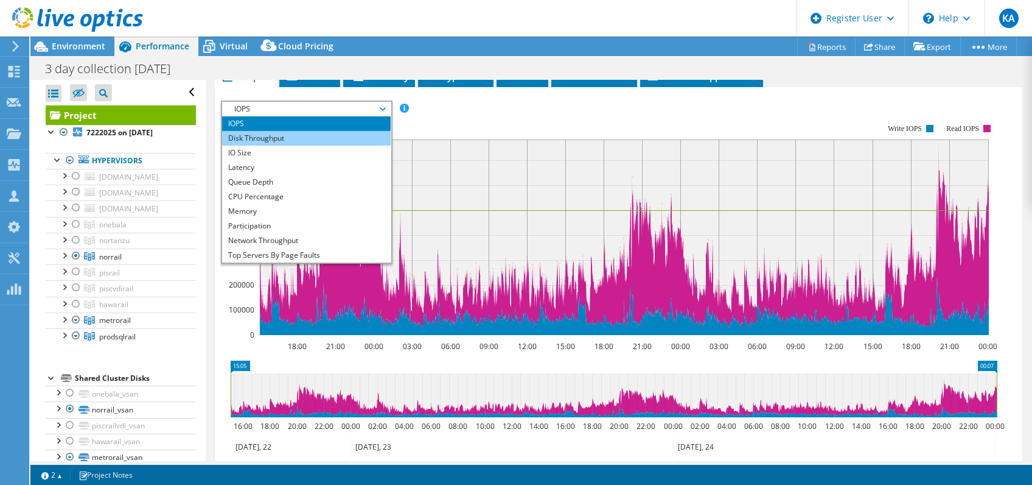
click at [253, 137] on li "Disk Throughput" at bounding box center [306, 138] width 169 height 15
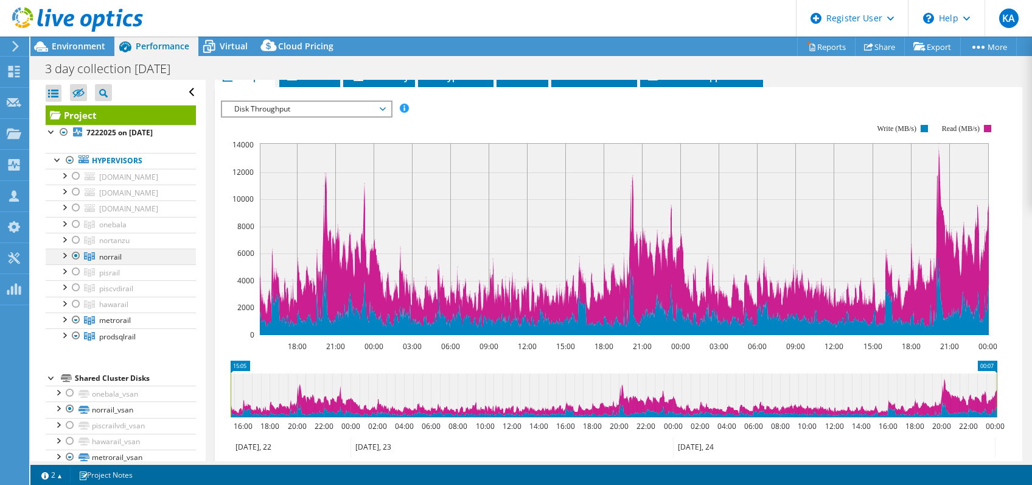
click at [63, 252] on div at bounding box center [64, 254] width 12 height 12
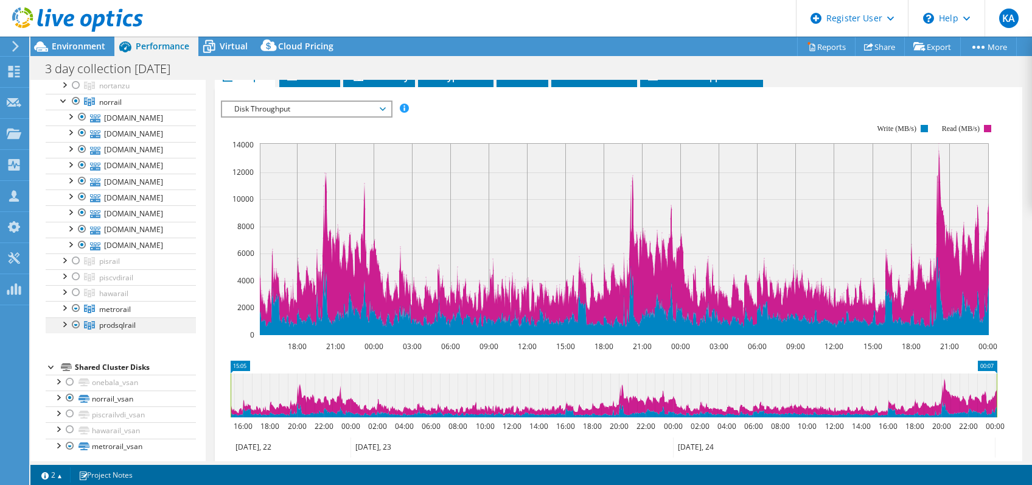
scroll to position [157, 0]
click at [61, 304] on div at bounding box center [64, 304] width 12 height 12
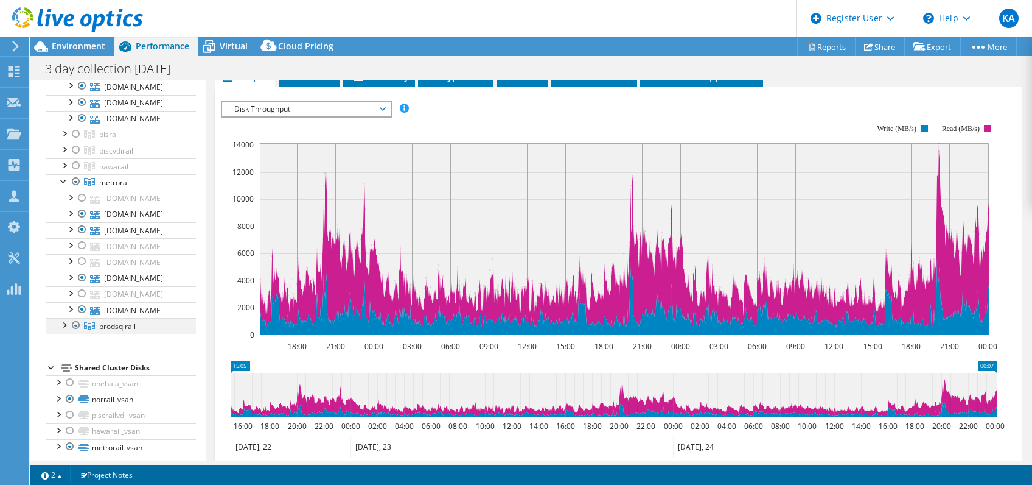
scroll to position [282, 0]
click at [63, 318] on div at bounding box center [64, 323] width 12 height 12
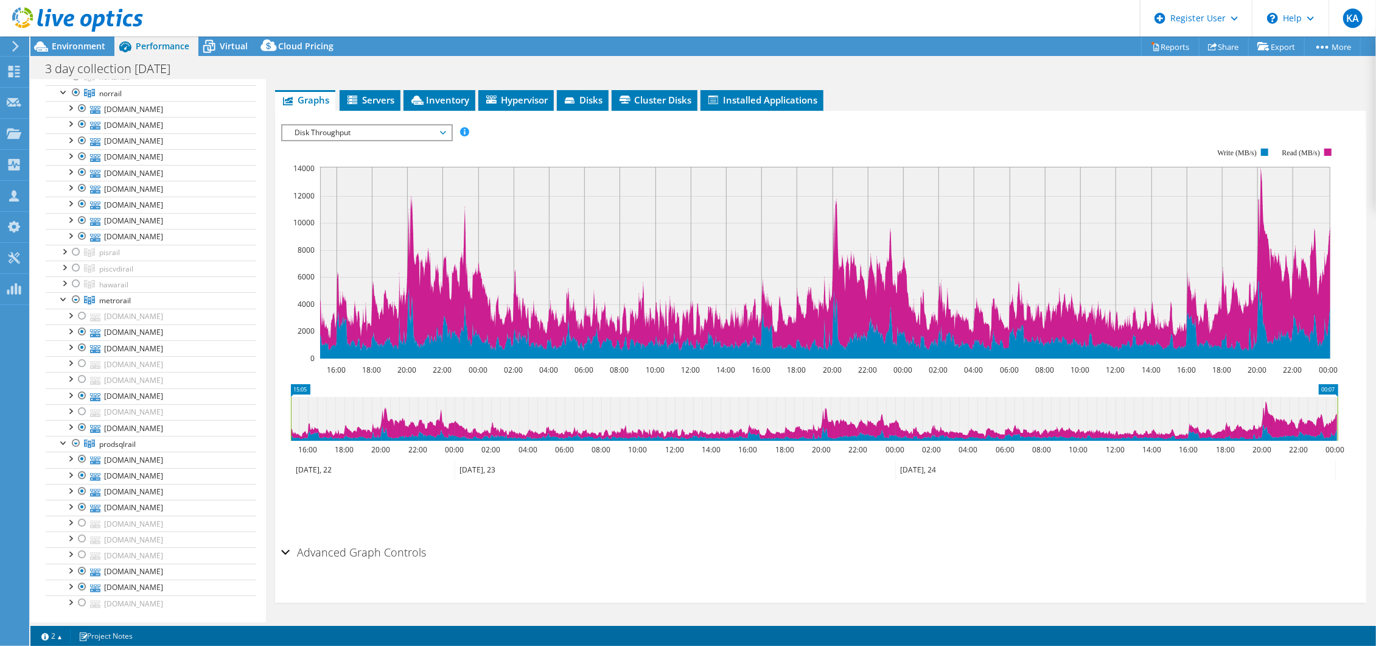
scroll to position [161, 0]
